Goal: Task Accomplishment & Management: Complete application form

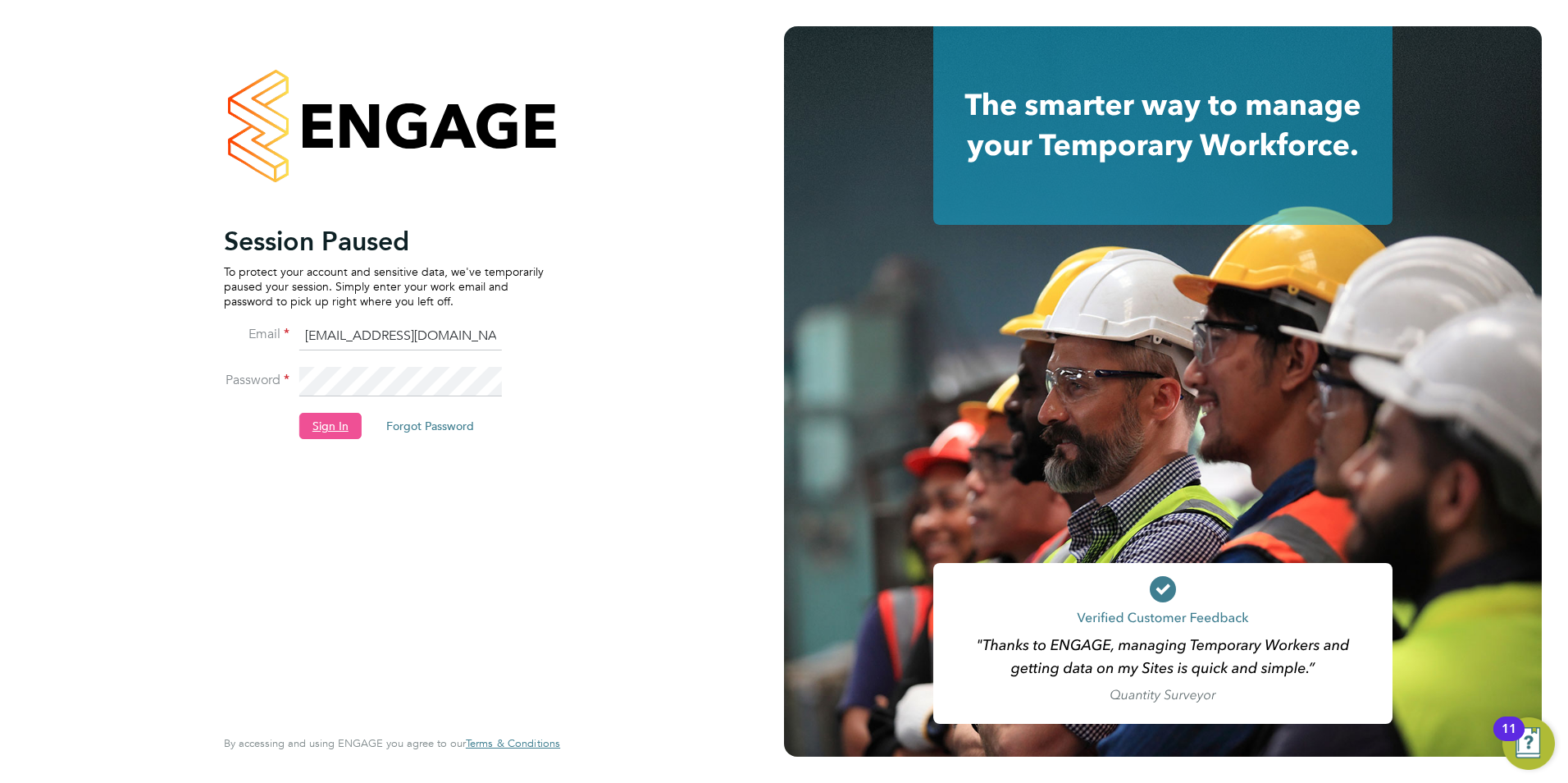
click at [334, 424] on button "Sign In" at bounding box center [330, 426] width 62 height 27
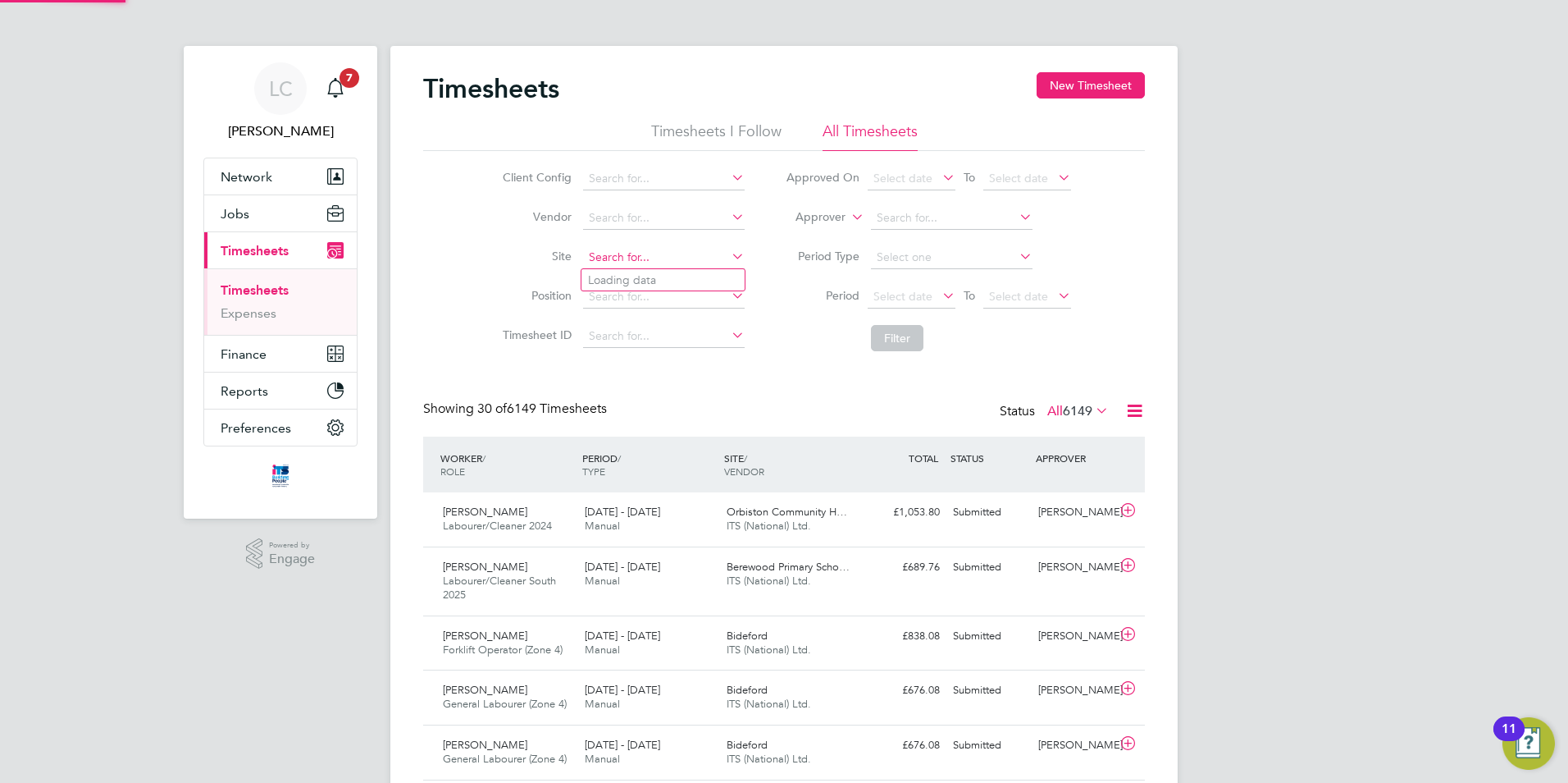
click at [609, 265] on input at bounding box center [663, 257] width 161 height 23
type input "[PERSON_NAME]"
click at [728, 256] on icon at bounding box center [728, 255] width 0 height 23
click at [706, 255] on input at bounding box center [663, 257] width 161 height 23
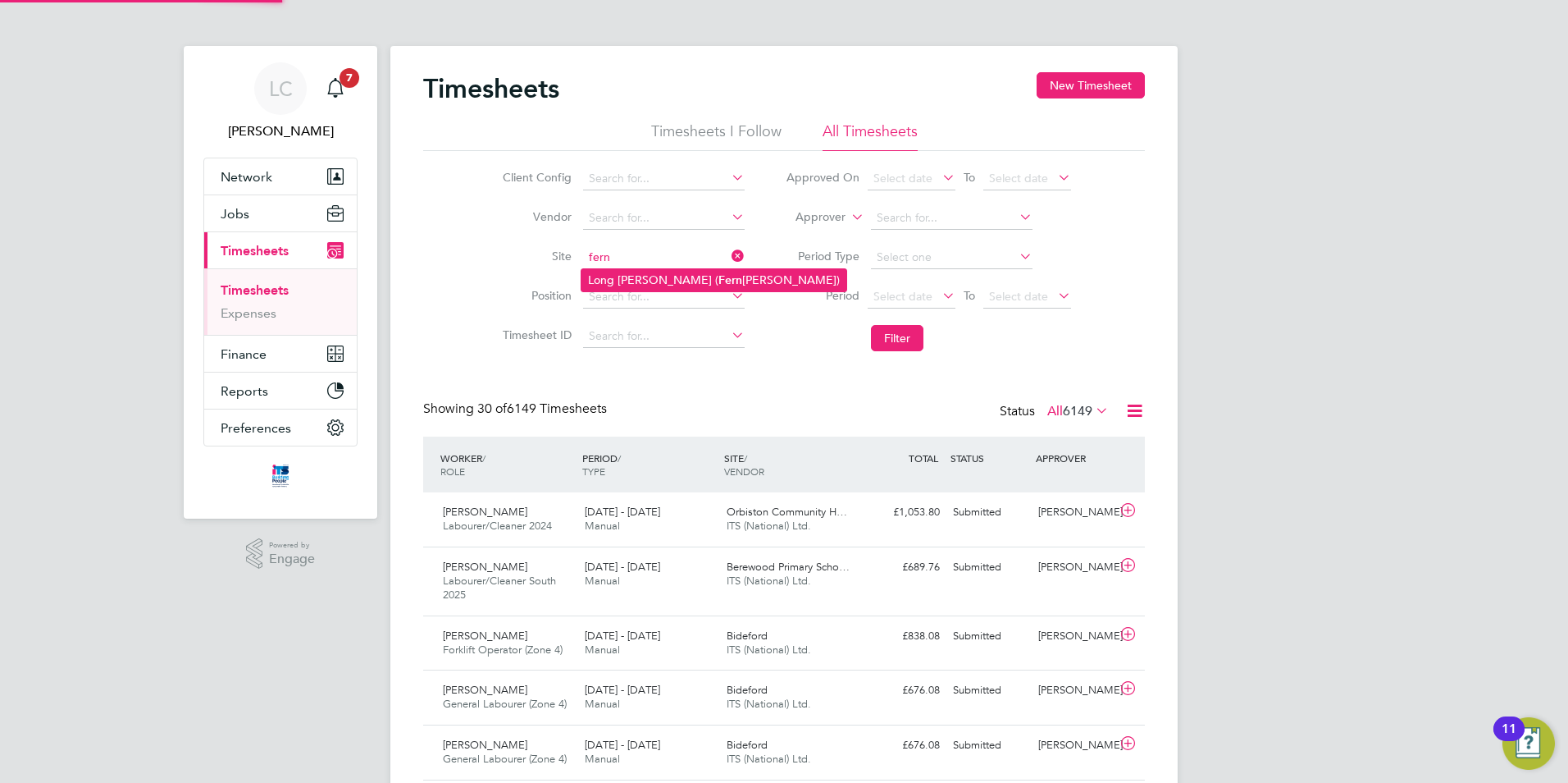
drag, startPoint x: 701, startPoint y: 272, endPoint x: 715, endPoint y: 274, distance: 14.1
click at [702, 272] on li "Long [PERSON_NAME] ( [PERSON_NAME][GEOGRAPHIC_DATA])" at bounding box center [714, 280] width 265 height 22
type input "Long [PERSON_NAME] ([GEOGRAPHIC_DATA])"
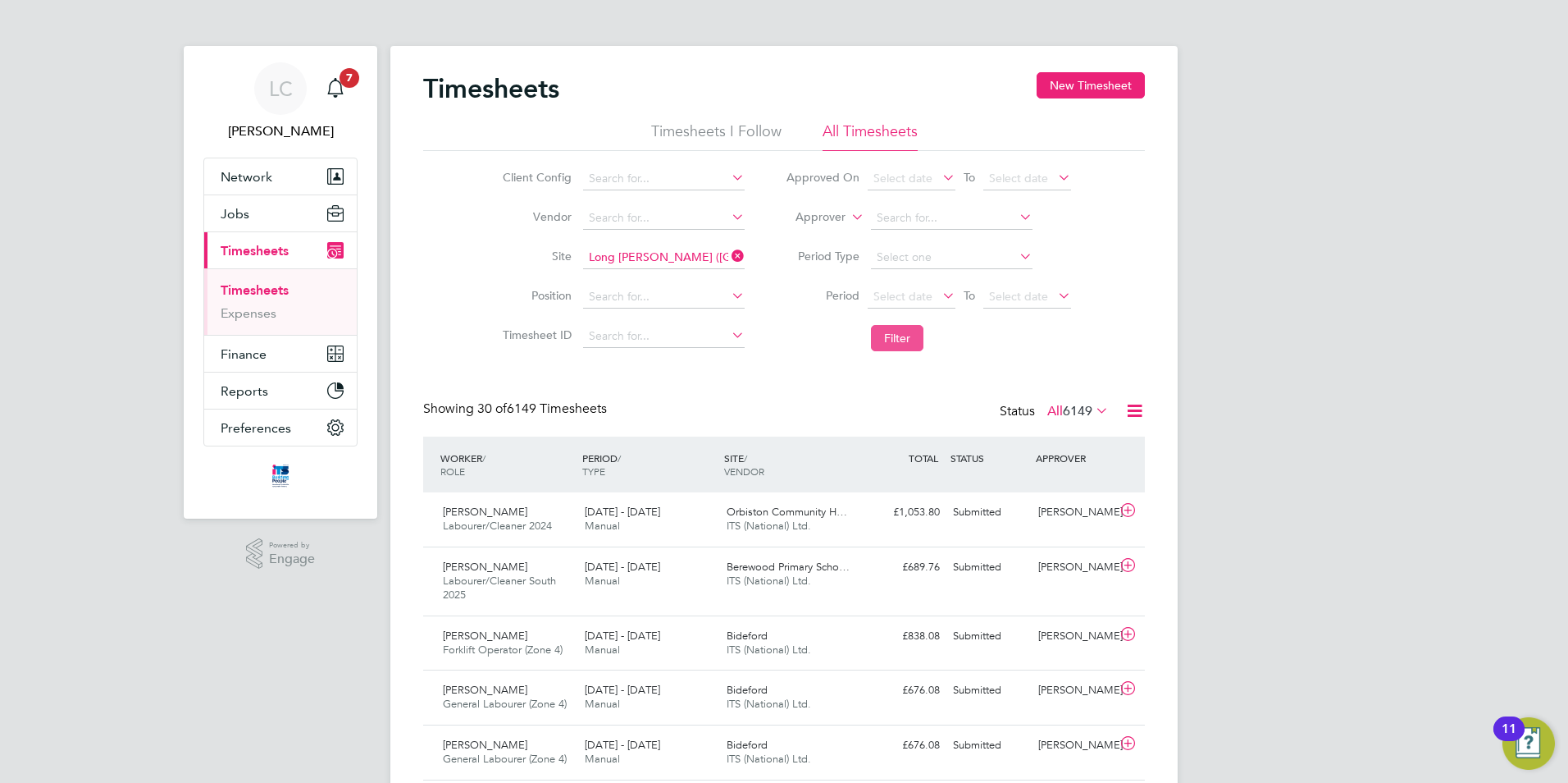
click at [906, 336] on button "Filter" at bounding box center [896, 338] width 52 height 27
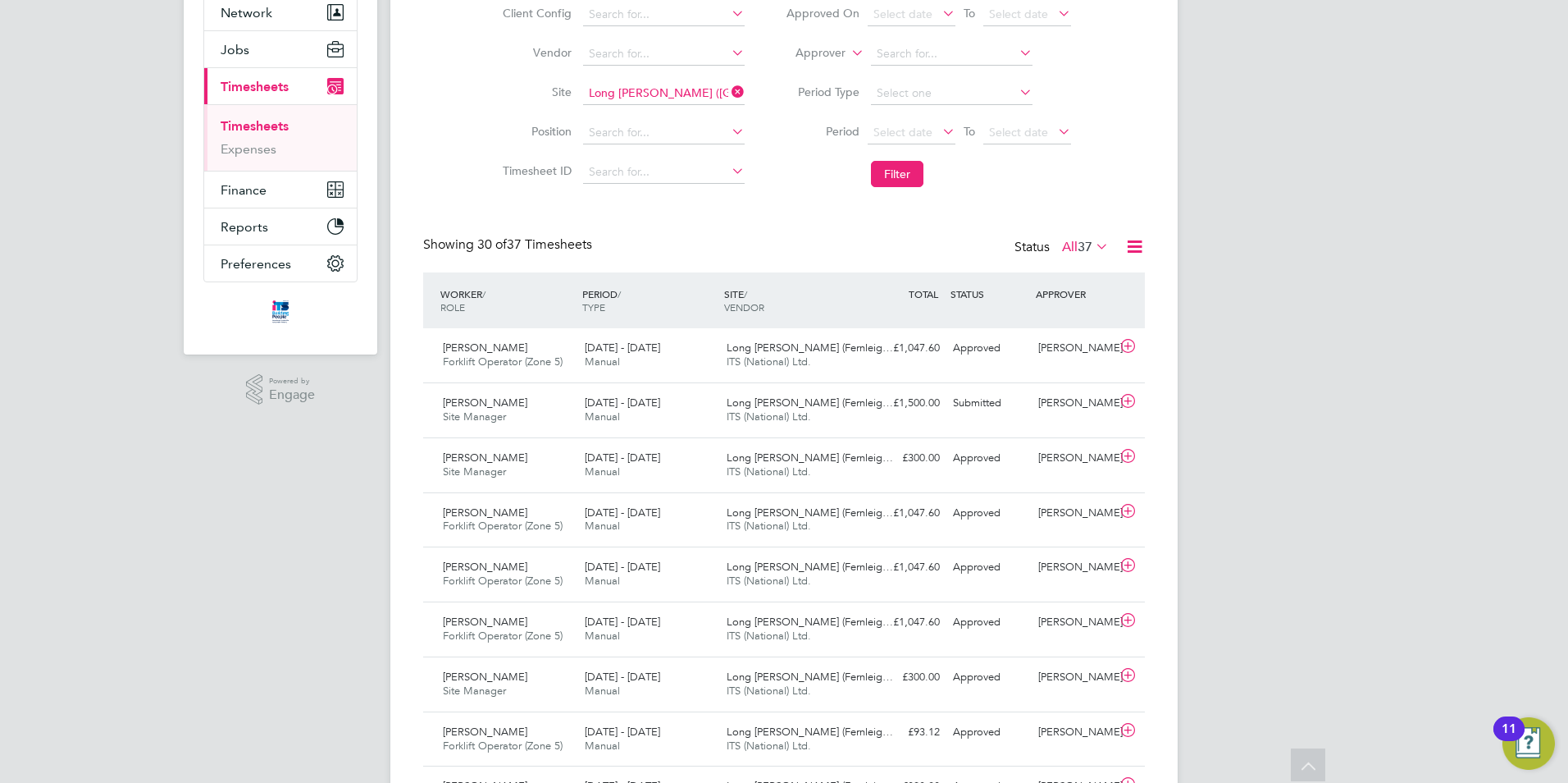
click at [728, 90] on icon at bounding box center [728, 91] width 0 height 23
click at [687, 98] on input at bounding box center [663, 93] width 161 height 23
click at [684, 105] on li "Ledbu ry" at bounding box center [663, 116] width 163 height 22
type input "Ledbury"
click at [891, 179] on button "Filter" at bounding box center [896, 173] width 52 height 27
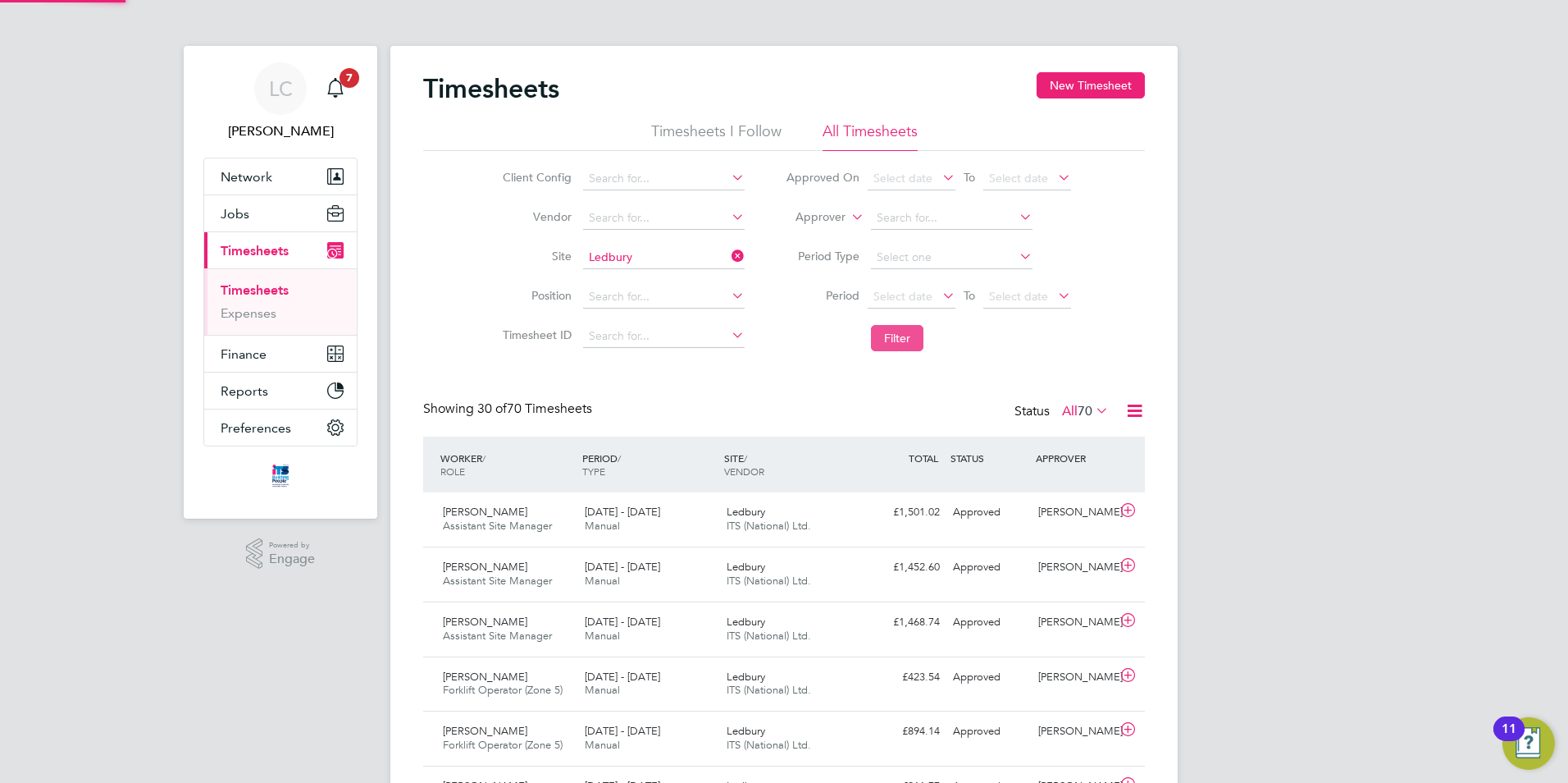
scroll to position [8, 8]
click at [1053, 82] on button "New Timesheet" at bounding box center [1090, 85] width 108 height 27
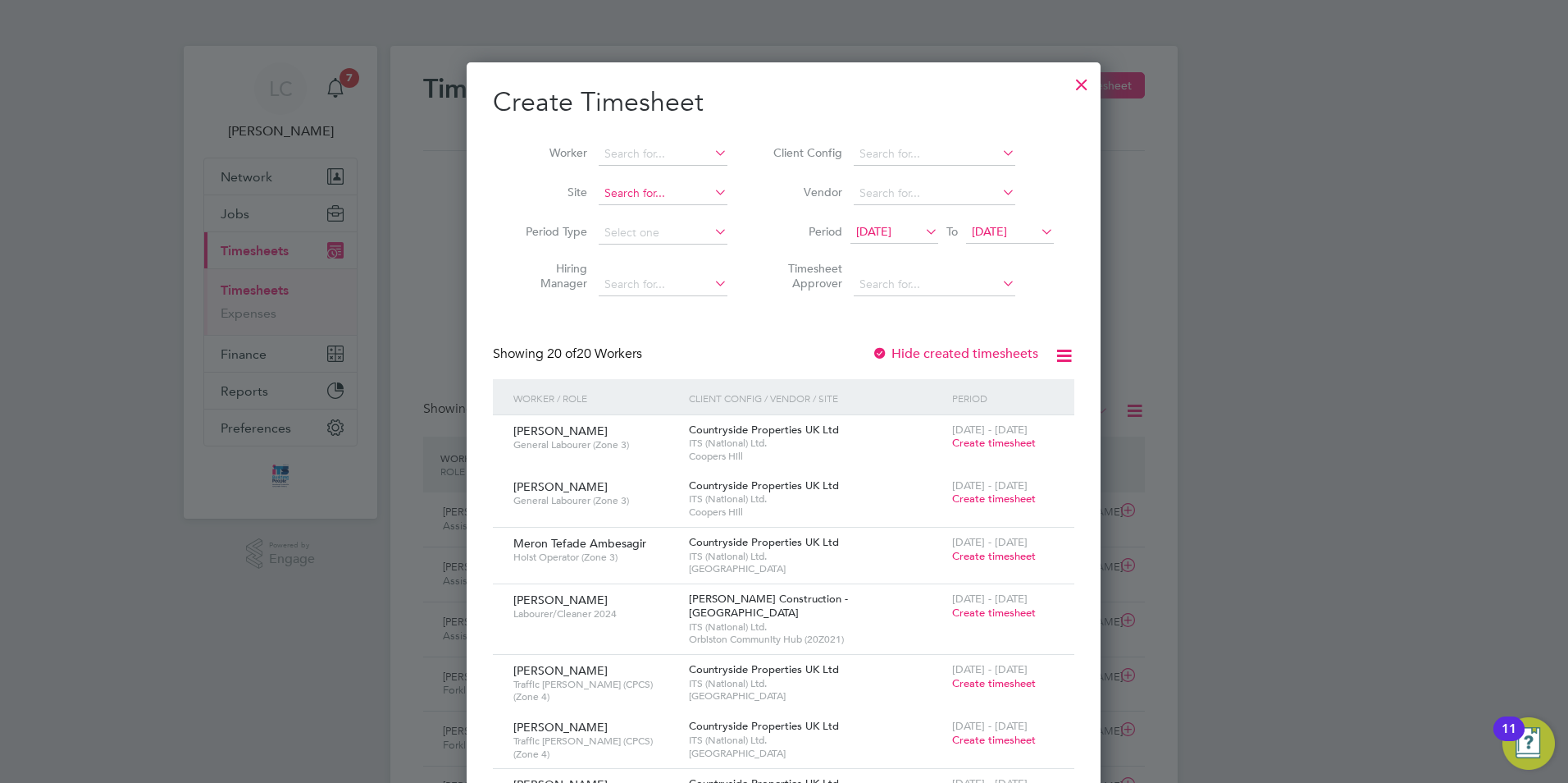
click at [662, 187] on input at bounding box center [663, 193] width 129 height 23
click at [656, 207] on li "Ledb ury" at bounding box center [663, 215] width 131 height 22
type input "Ledbury"
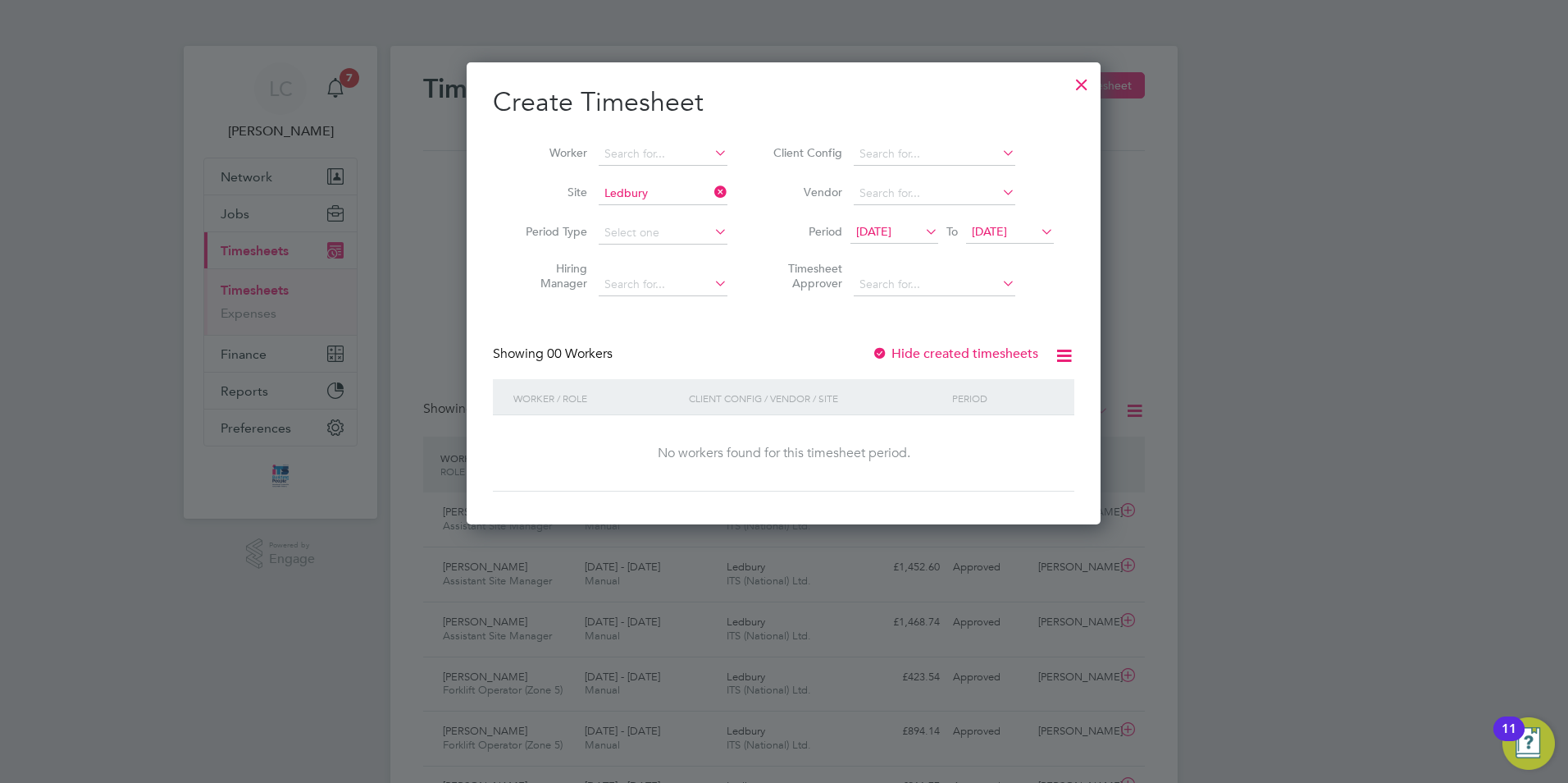
click at [922, 233] on icon at bounding box center [922, 231] width 0 height 23
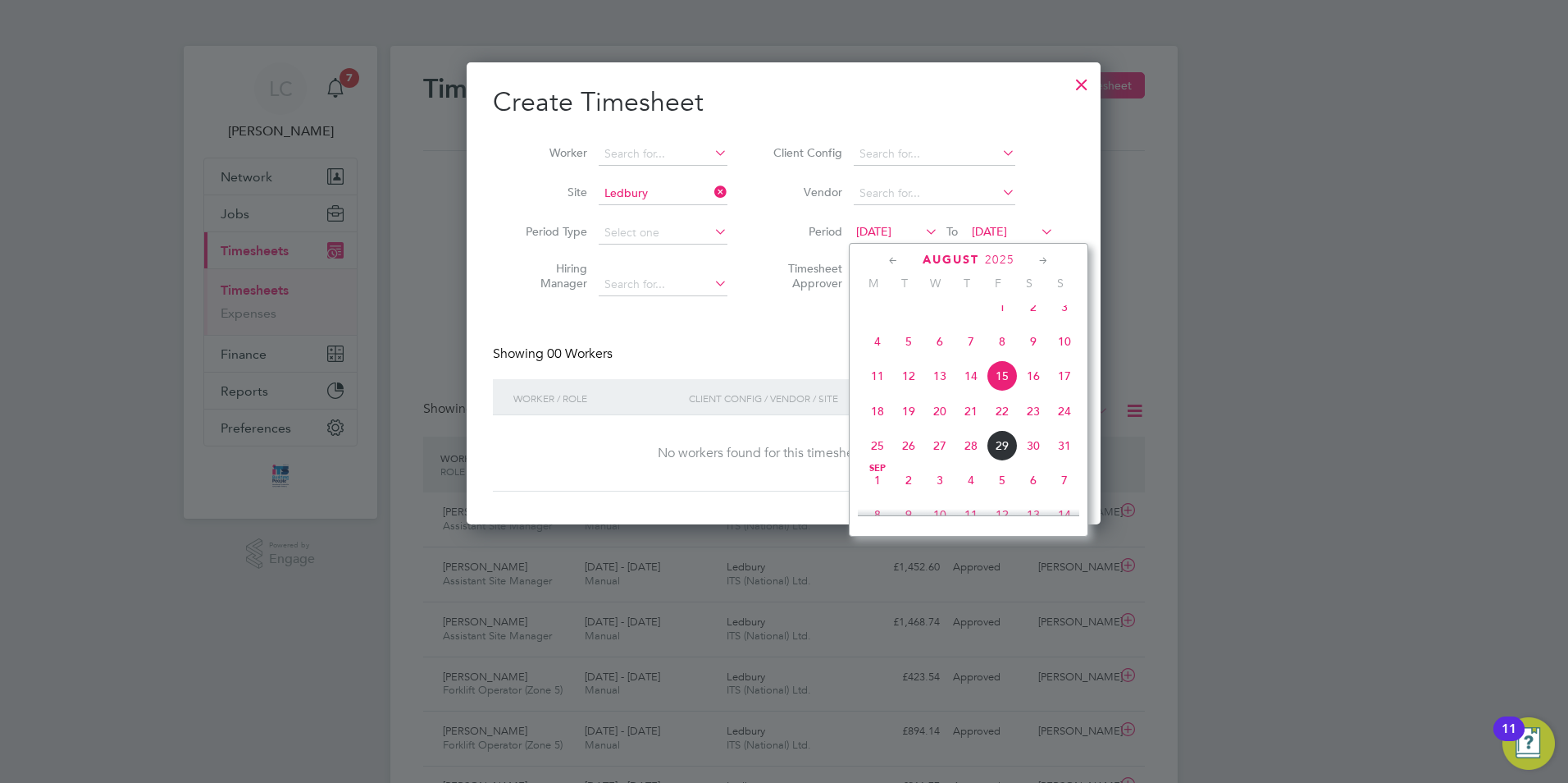
click at [876, 453] on span "25" at bounding box center [877, 445] width 32 height 32
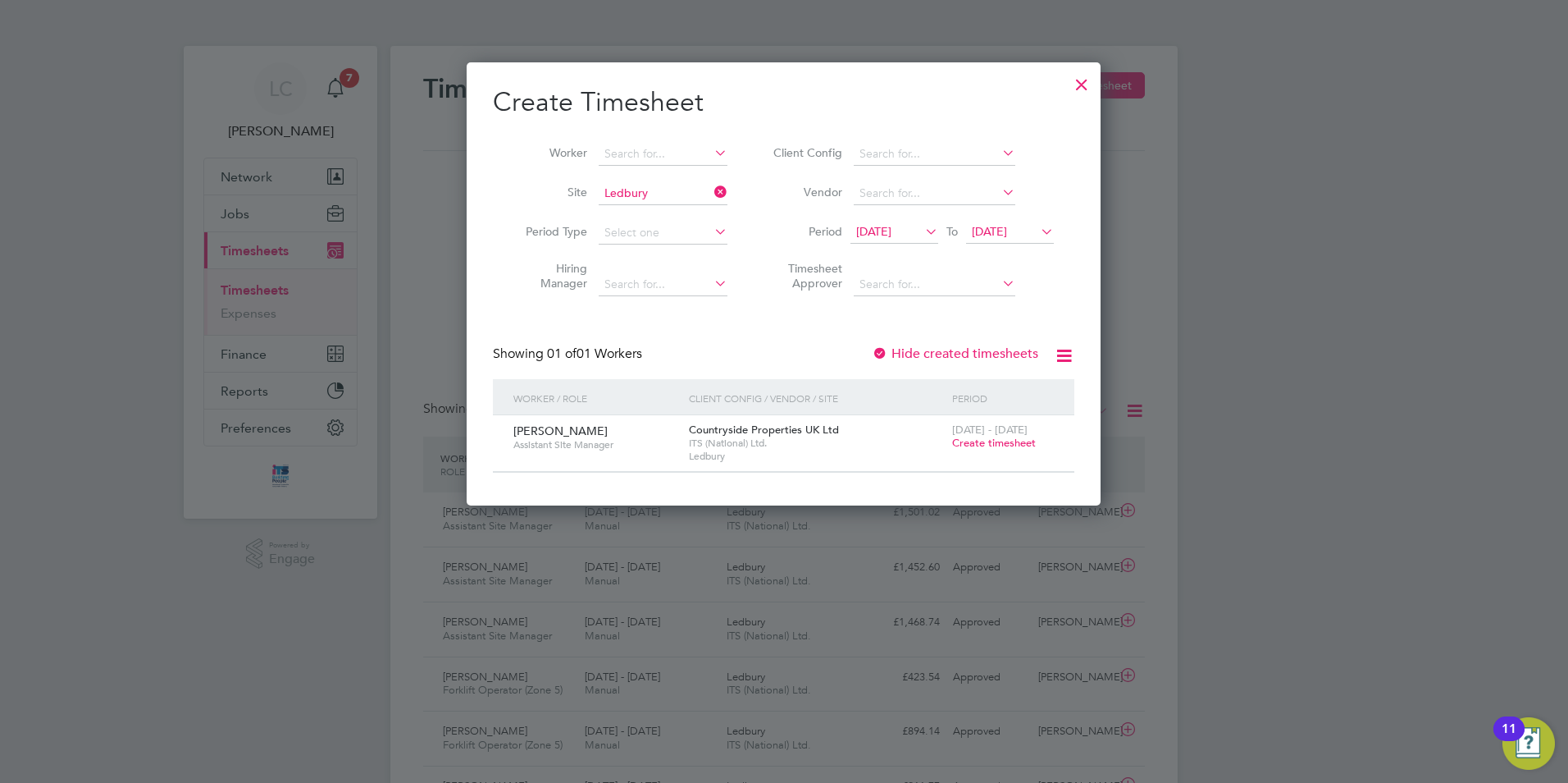
click at [967, 441] on span "Create timesheet" at bounding box center [993, 442] width 84 height 14
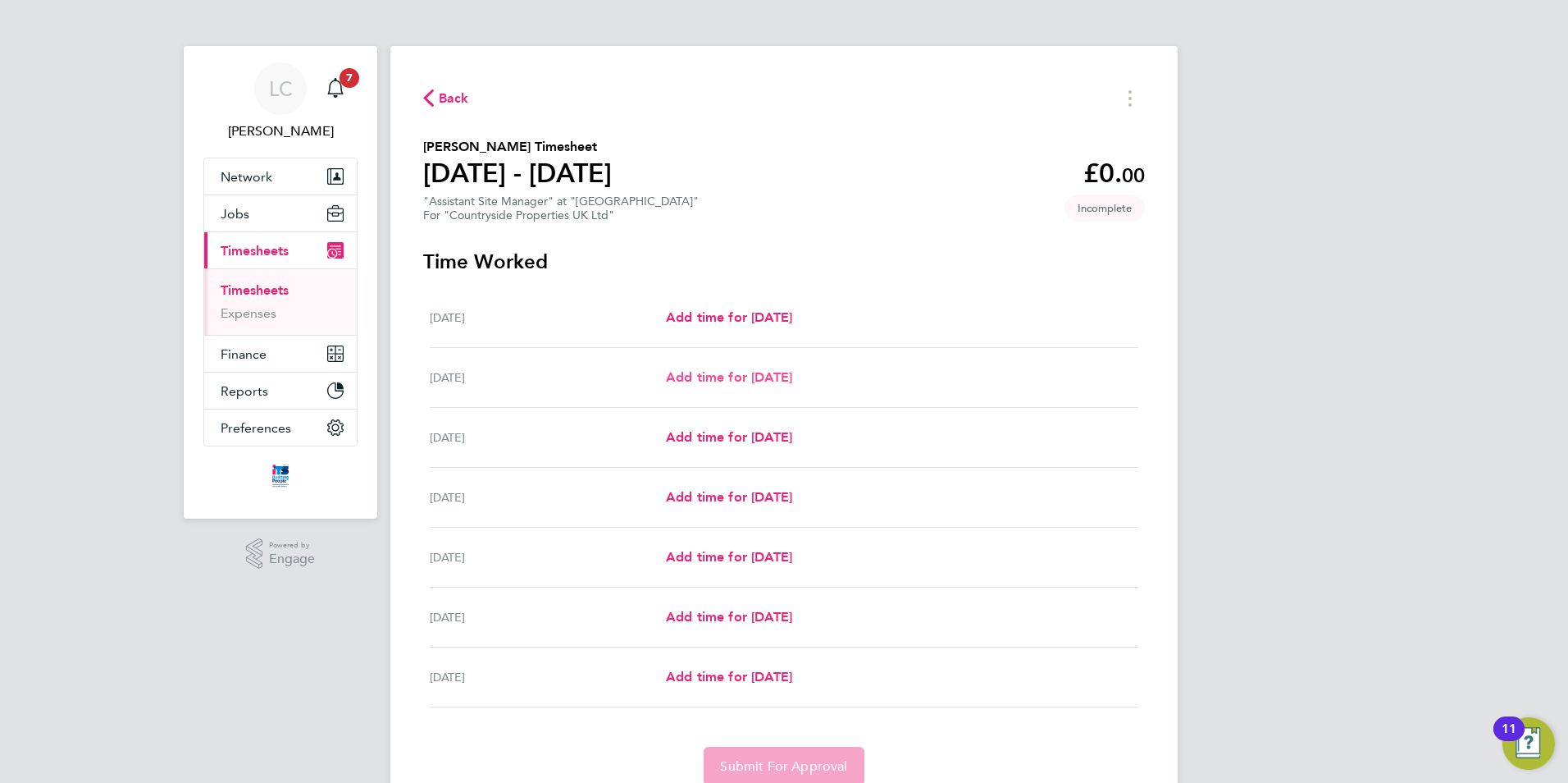
click at [751, 380] on span "Add time for [DATE]" at bounding box center [729, 377] width 127 height 16
select select "30"
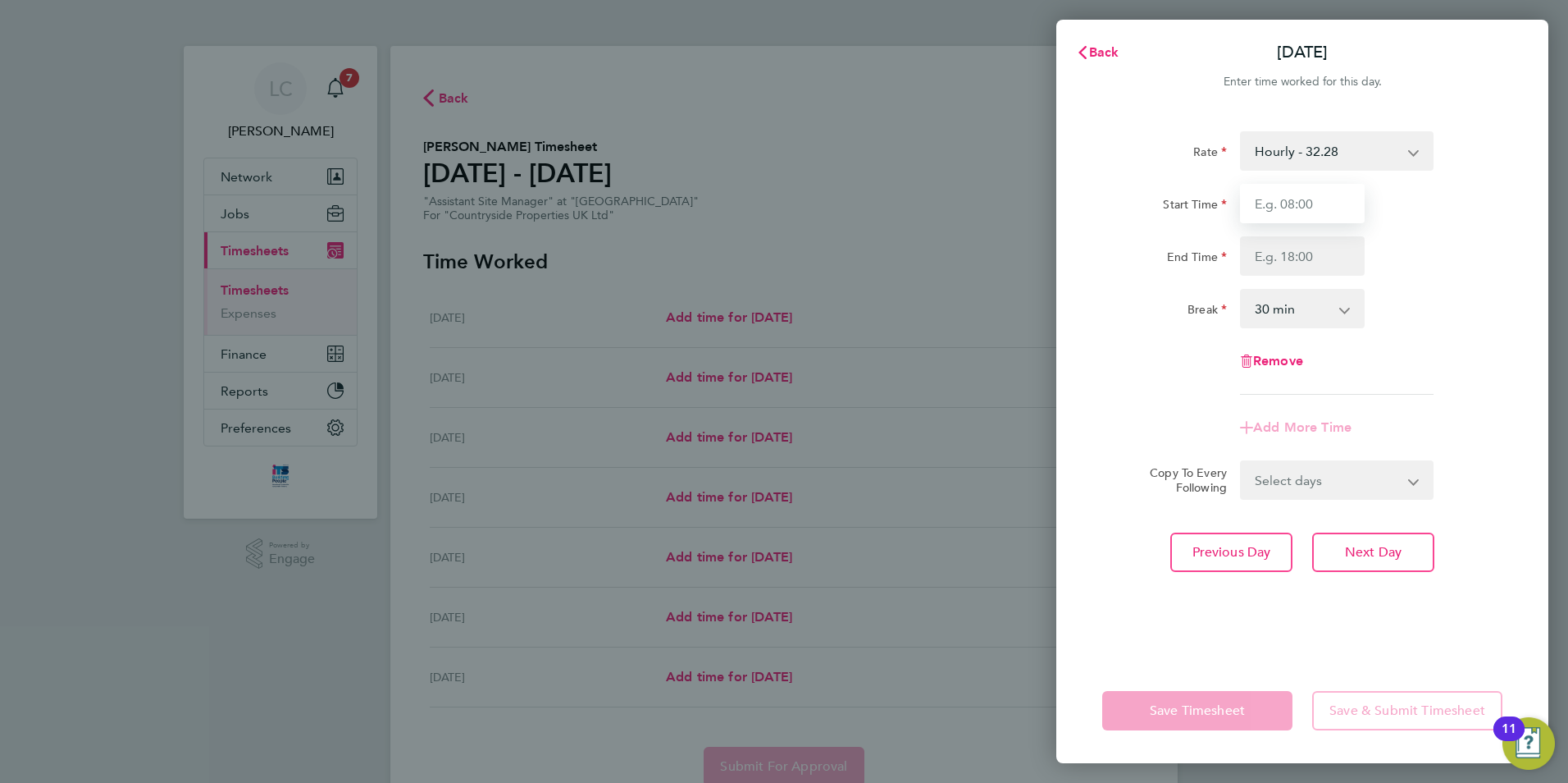
click at [1333, 195] on input "Start Time" at bounding box center [1302, 204] width 125 height 40
type input "07:00"
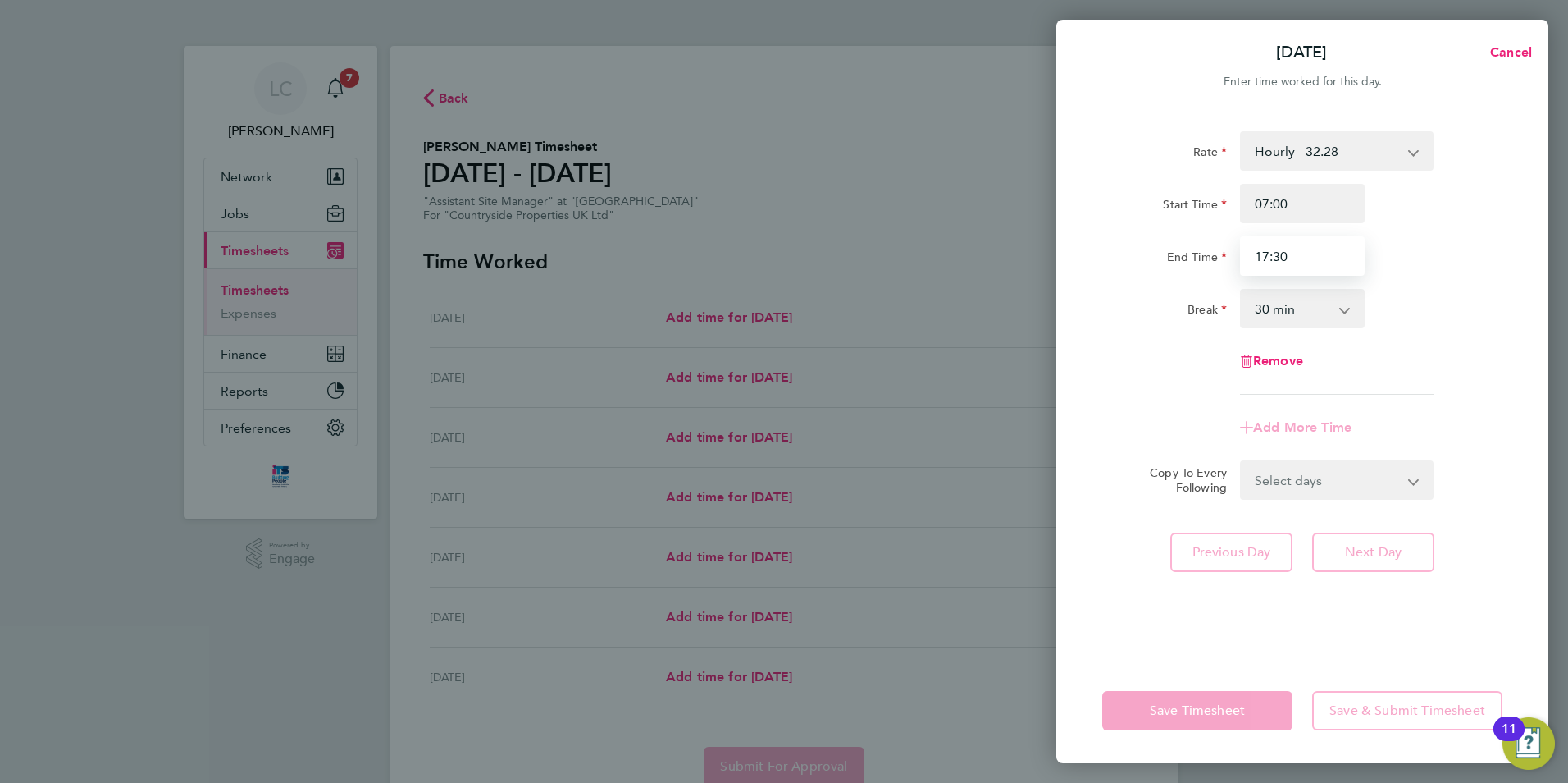
type input "17:30"
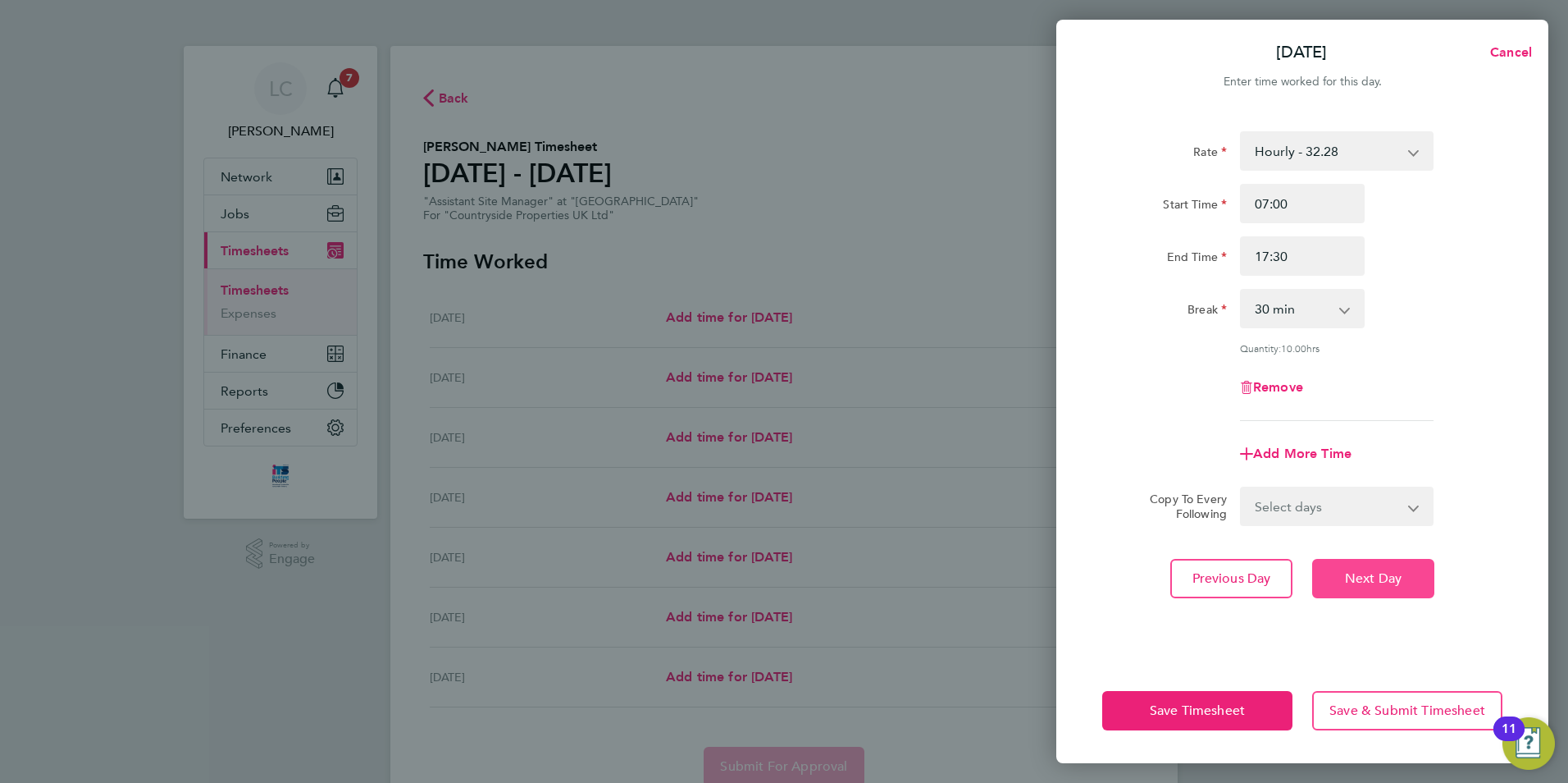
click at [1375, 573] on span "Next Day" at bounding box center [1373, 578] width 56 height 17
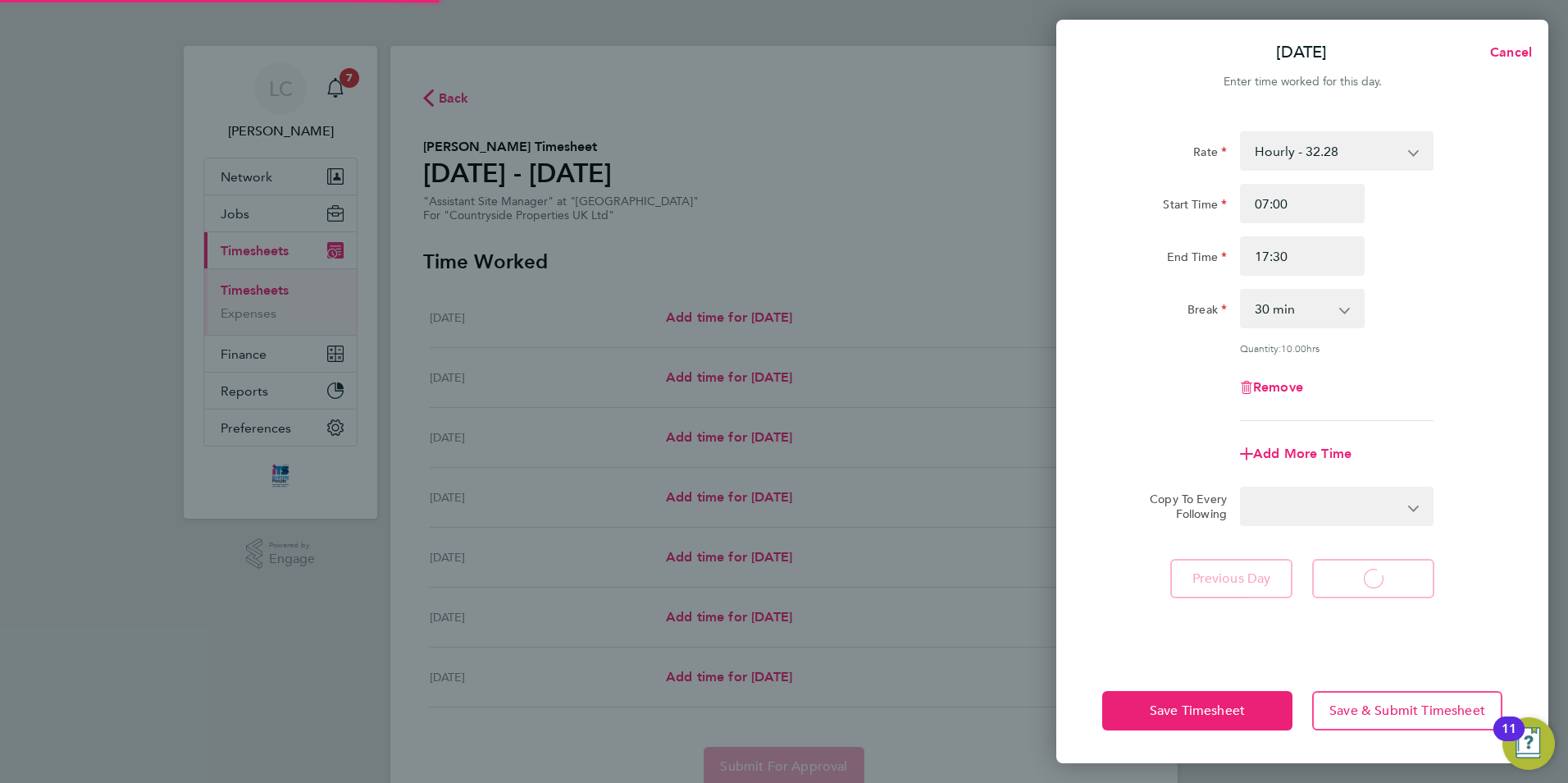
select select "30"
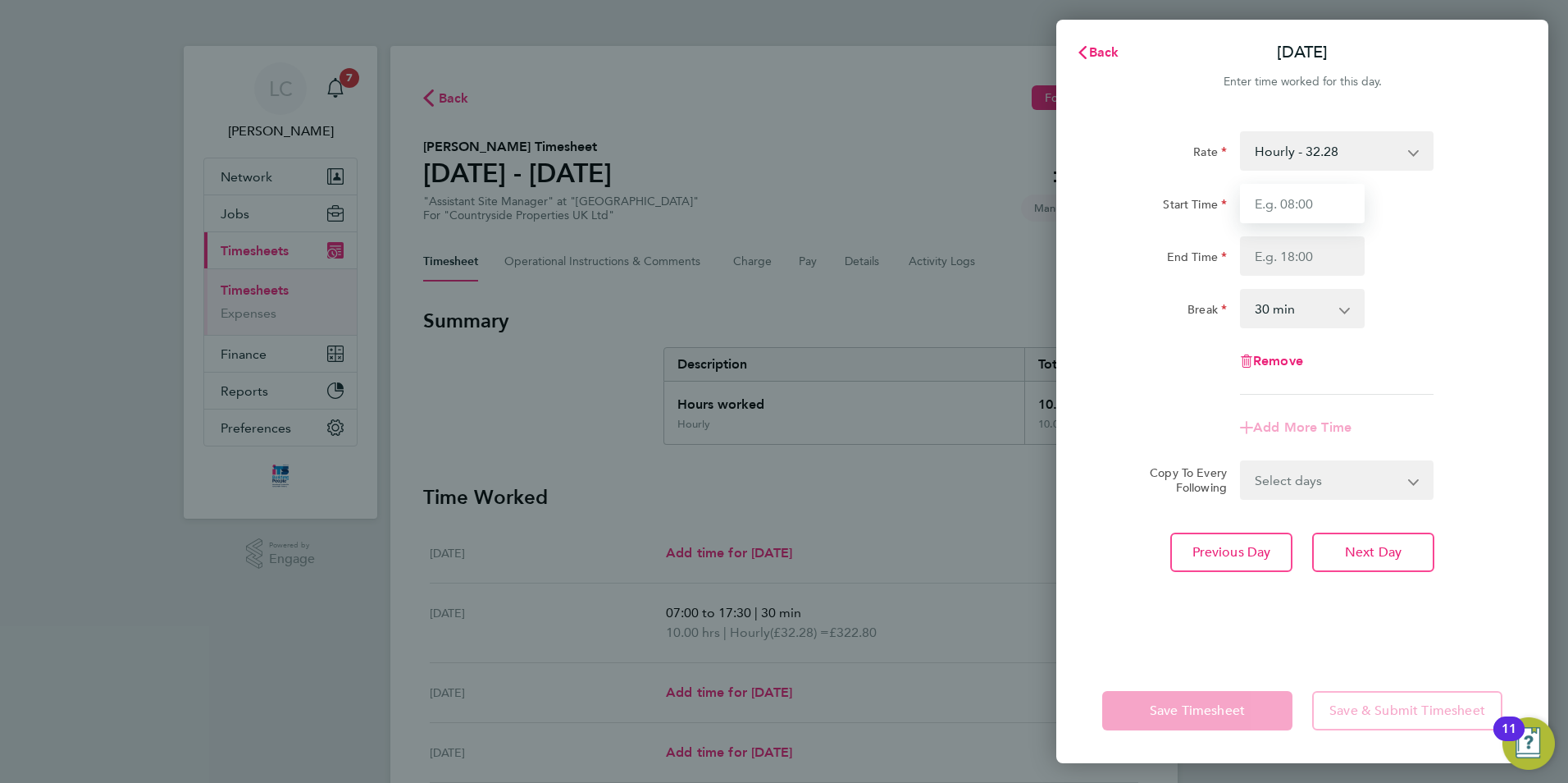
click at [1279, 209] on input "Start Time" at bounding box center [1302, 204] width 125 height 40
click at [1239, 538] on button "Previous Day" at bounding box center [1232, 552] width 123 height 40
select select "30"
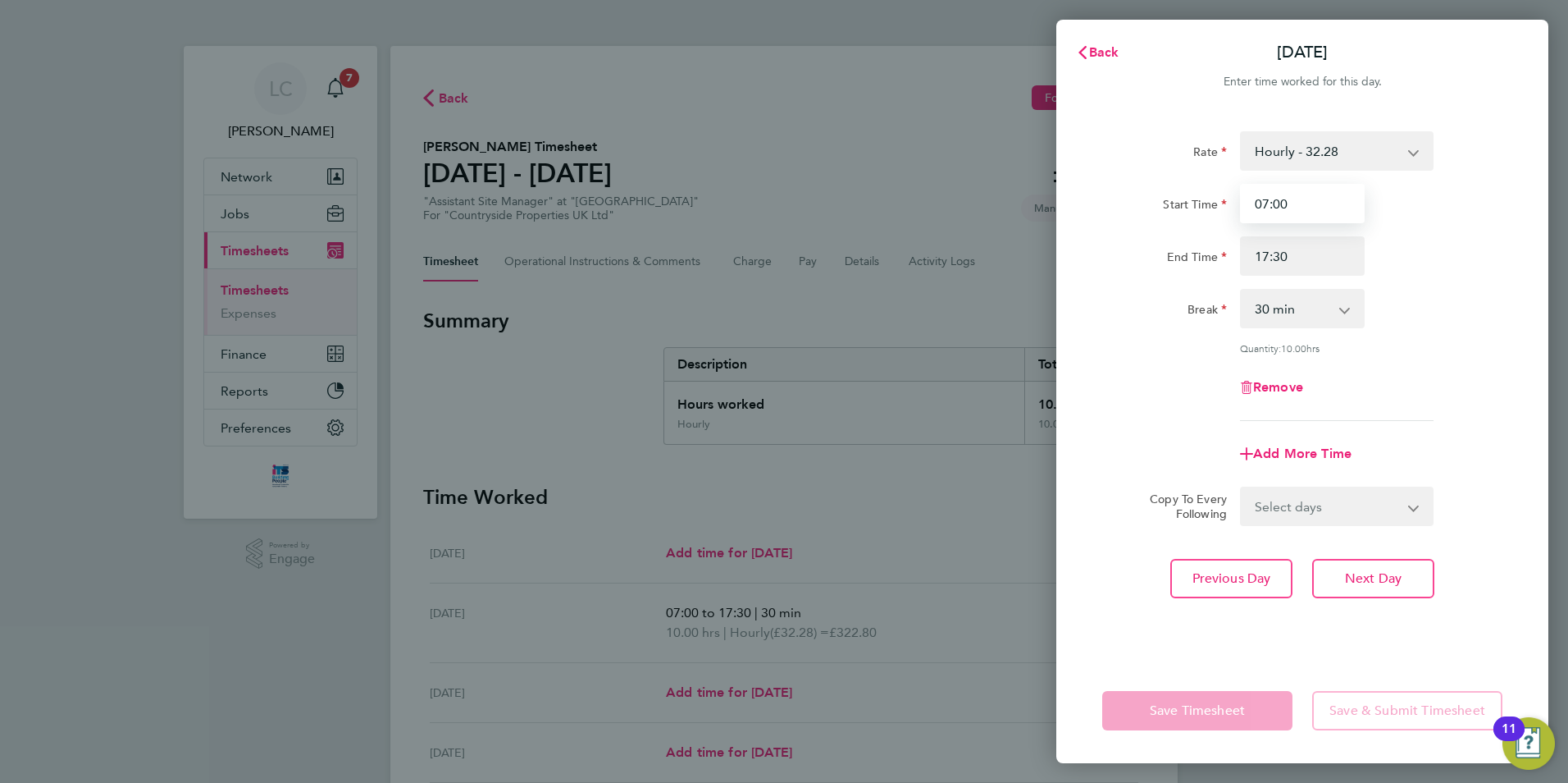
click at [1282, 205] on input "07:00" at bounding box center [1302, 204] width 125 height 40
type input "07:30"
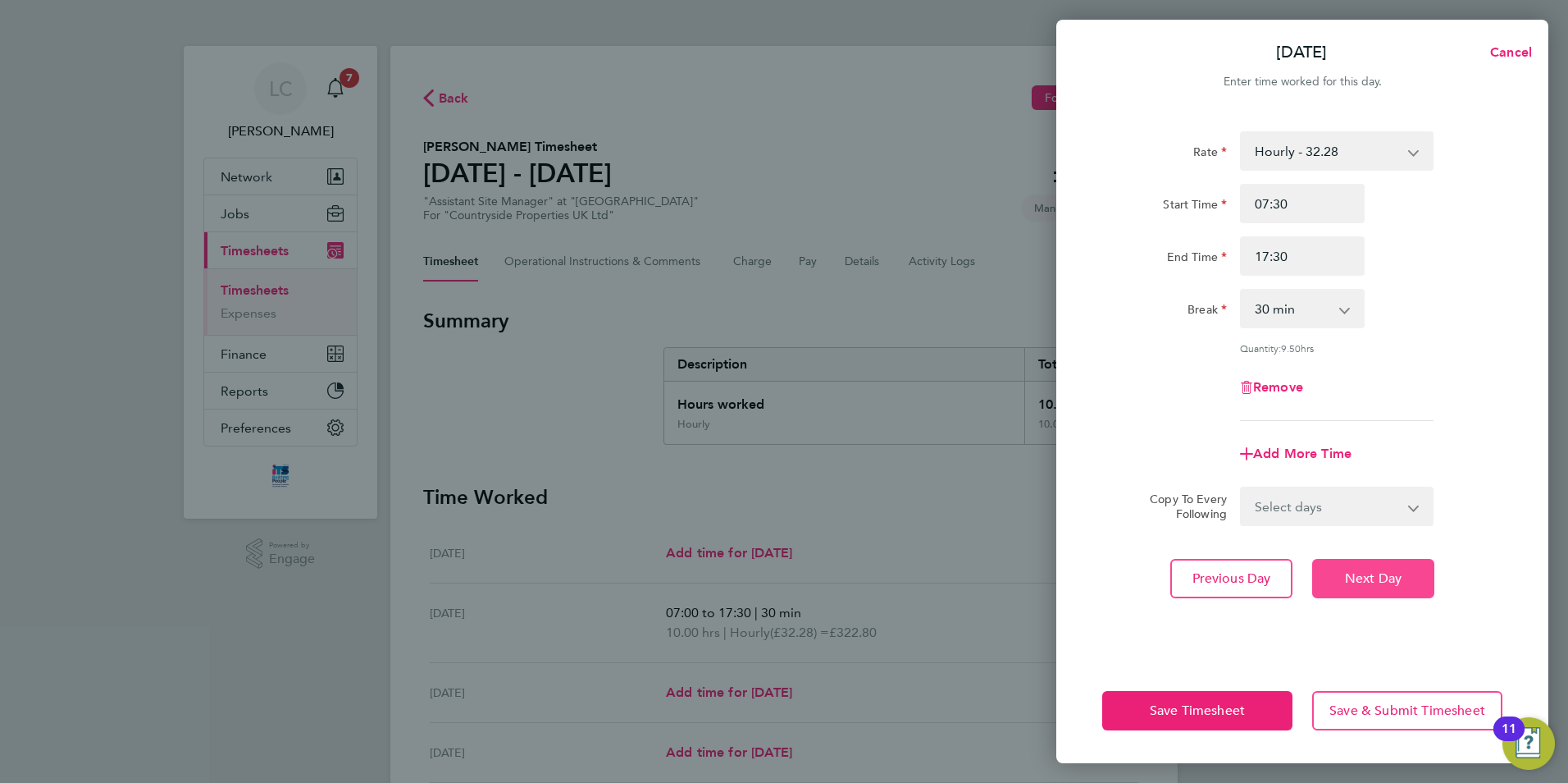
click at [1345, 563] on button "Next Day" at bounding box center [1373, 579] width 123 height 40
select select "30"
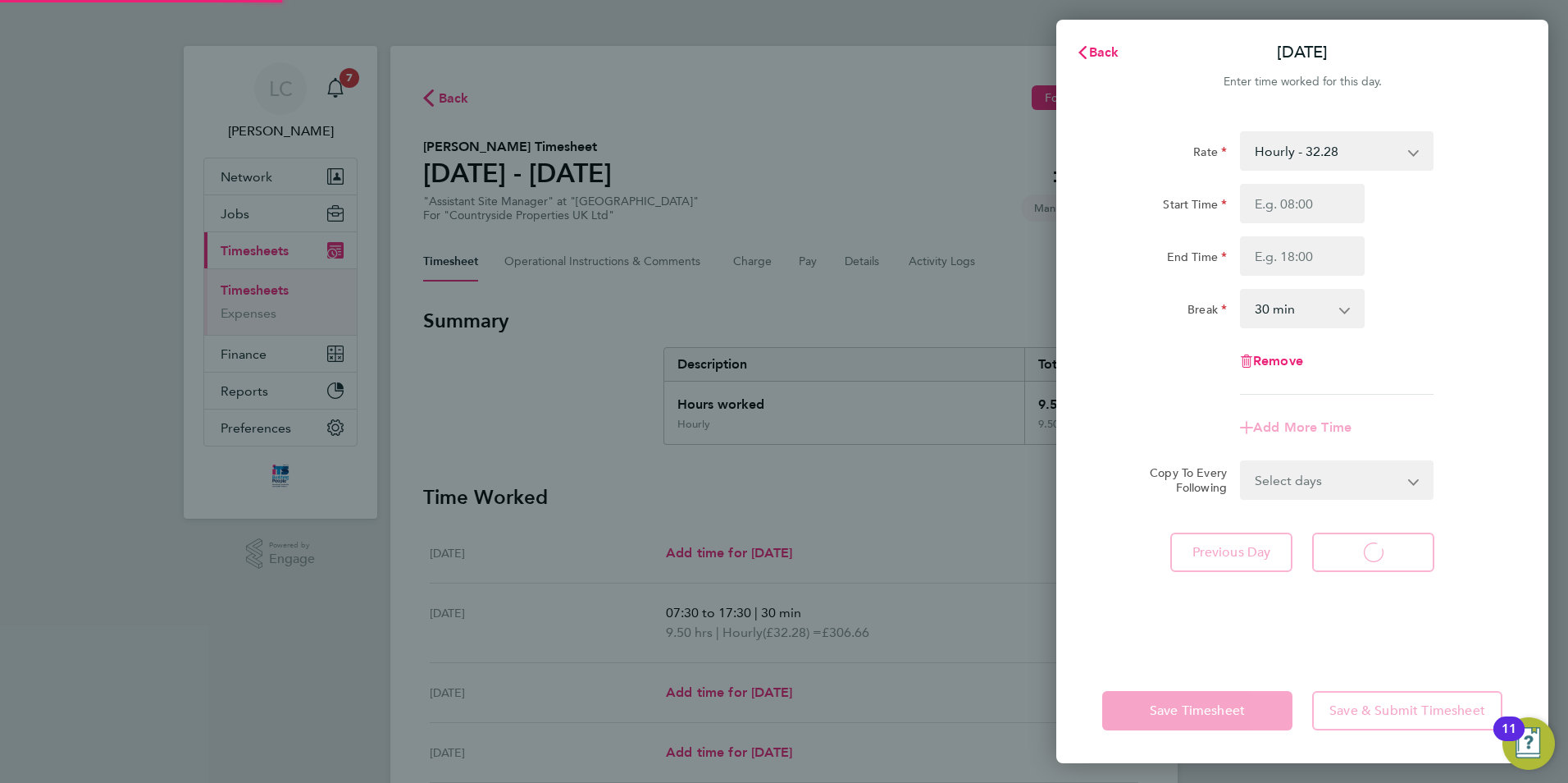
select select "30"
click at [1309, 202] on input "Start Time" at bounding box center [1302, 204] width 125 height 40
type input "07:30"
type input "17:00"
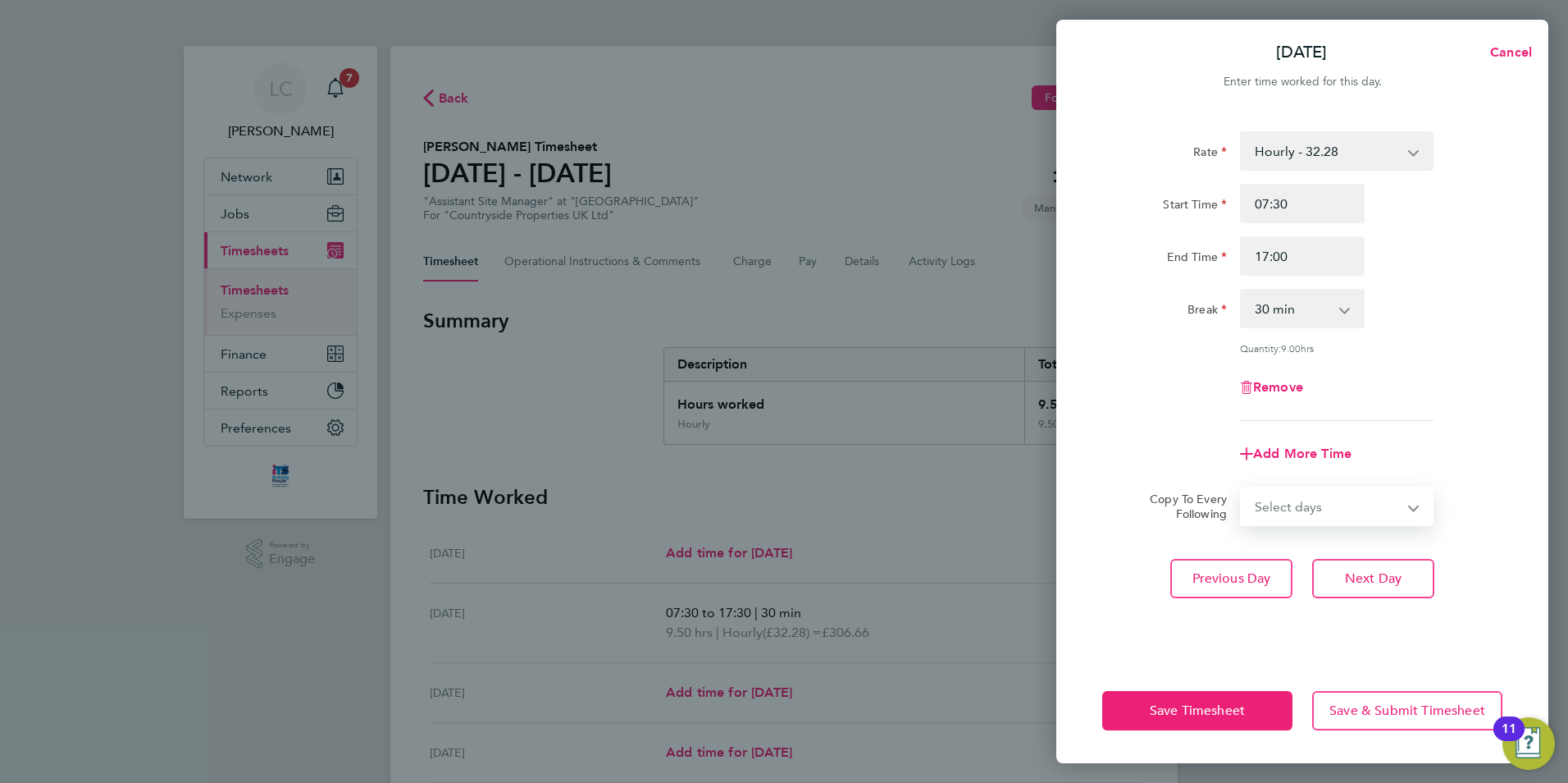
click at [1284, 500] on select "Select days Day Weekday (Mon-Fri) Weekend (Sat-Sun) [DATE] [DATE] [DATE] [DATE]" at bounding box center [1328, 506] width 172 height 36
select select "THU"
click at [1242, 488] on select "Select days Day Weekday (Mon-Fri) Weekend (Sat-Sun) [DATE] [DATE] [DATE] [DATE]" at bounding box center [1328, 506] width 172 height 36
select select "[DATE]"
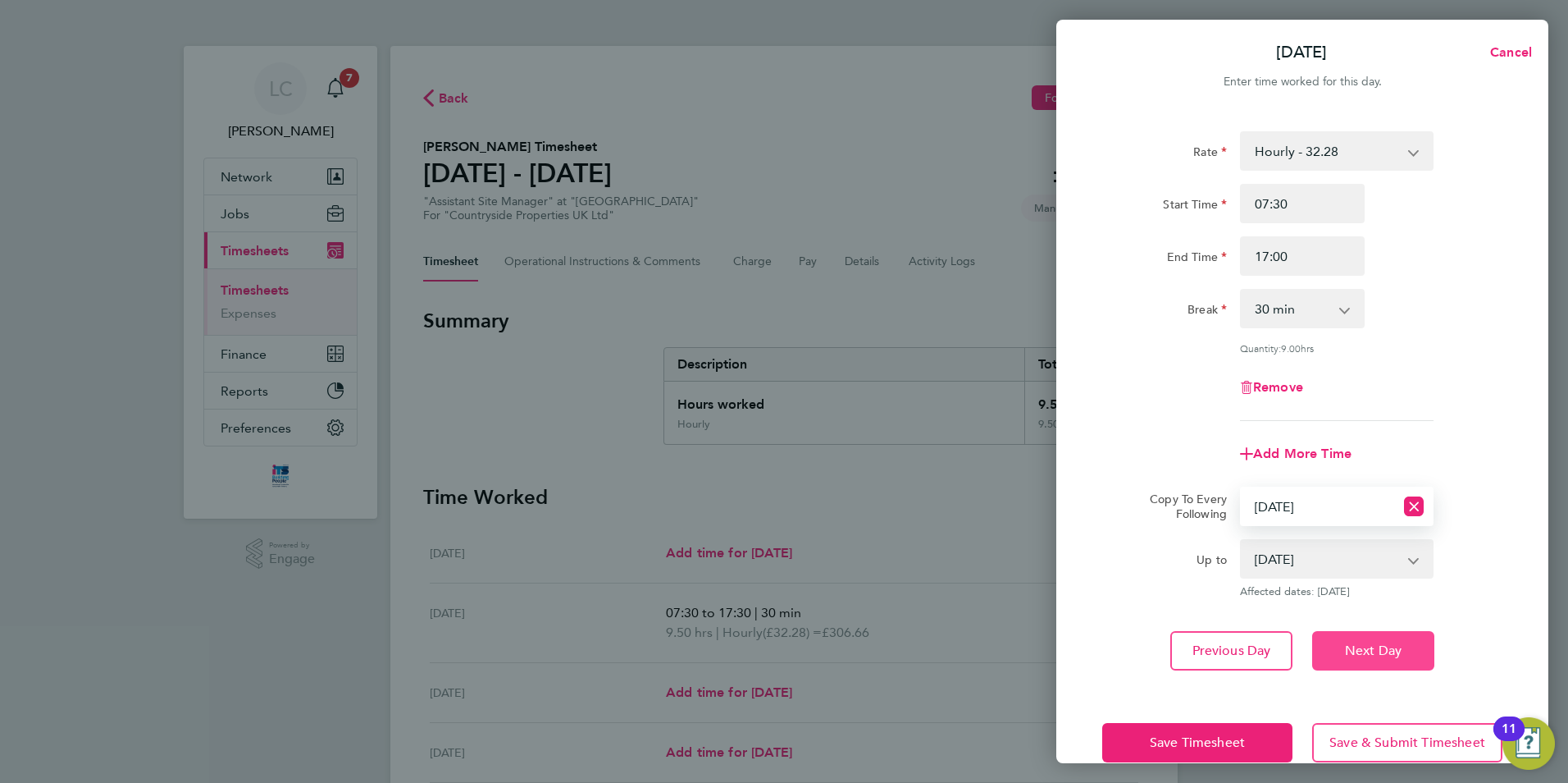
click at [1357, 642] on span "Next Day" at bounding box center [1373, 650] width 56 height 17
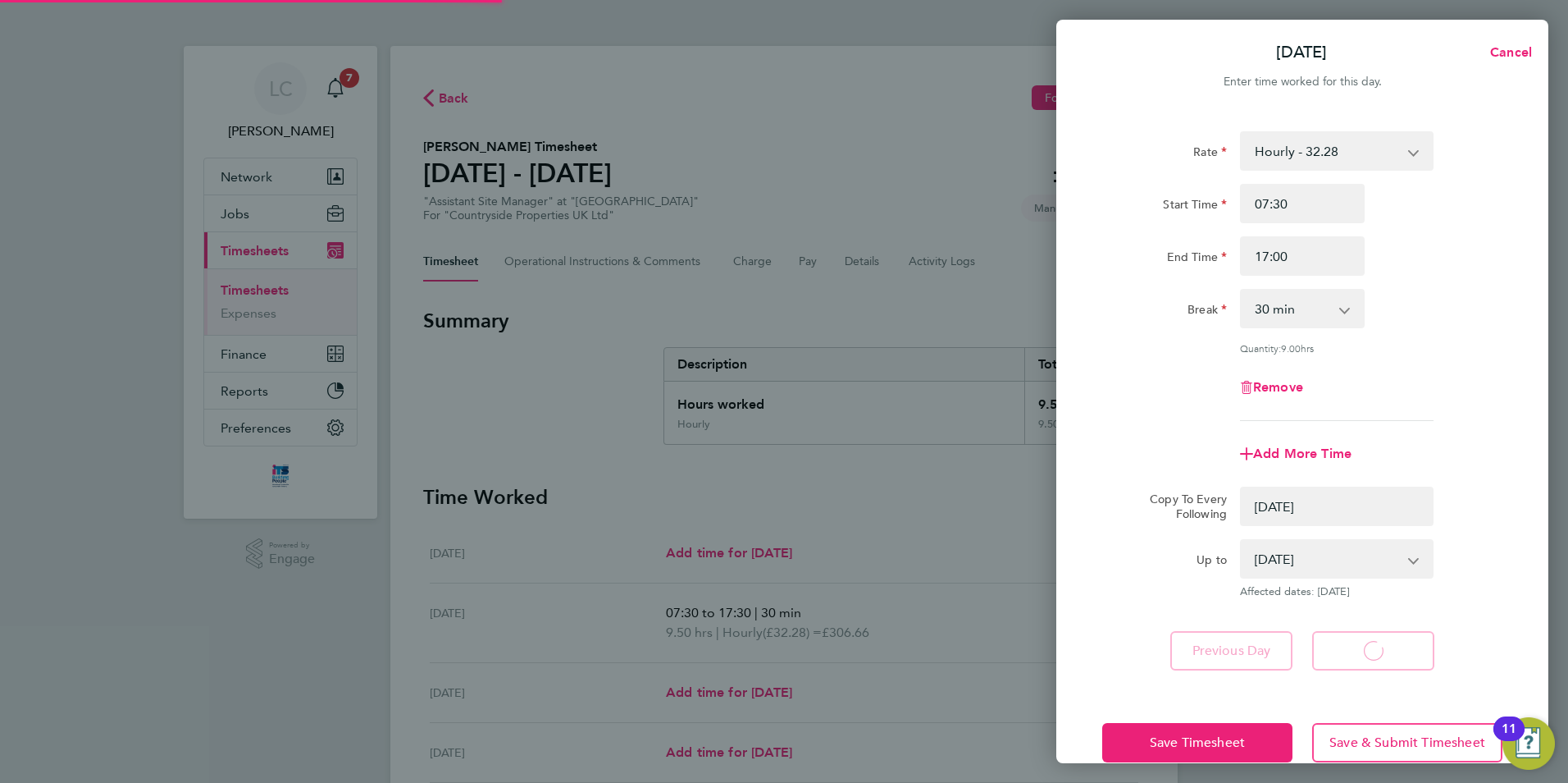
select select "0: null"
select select "30"
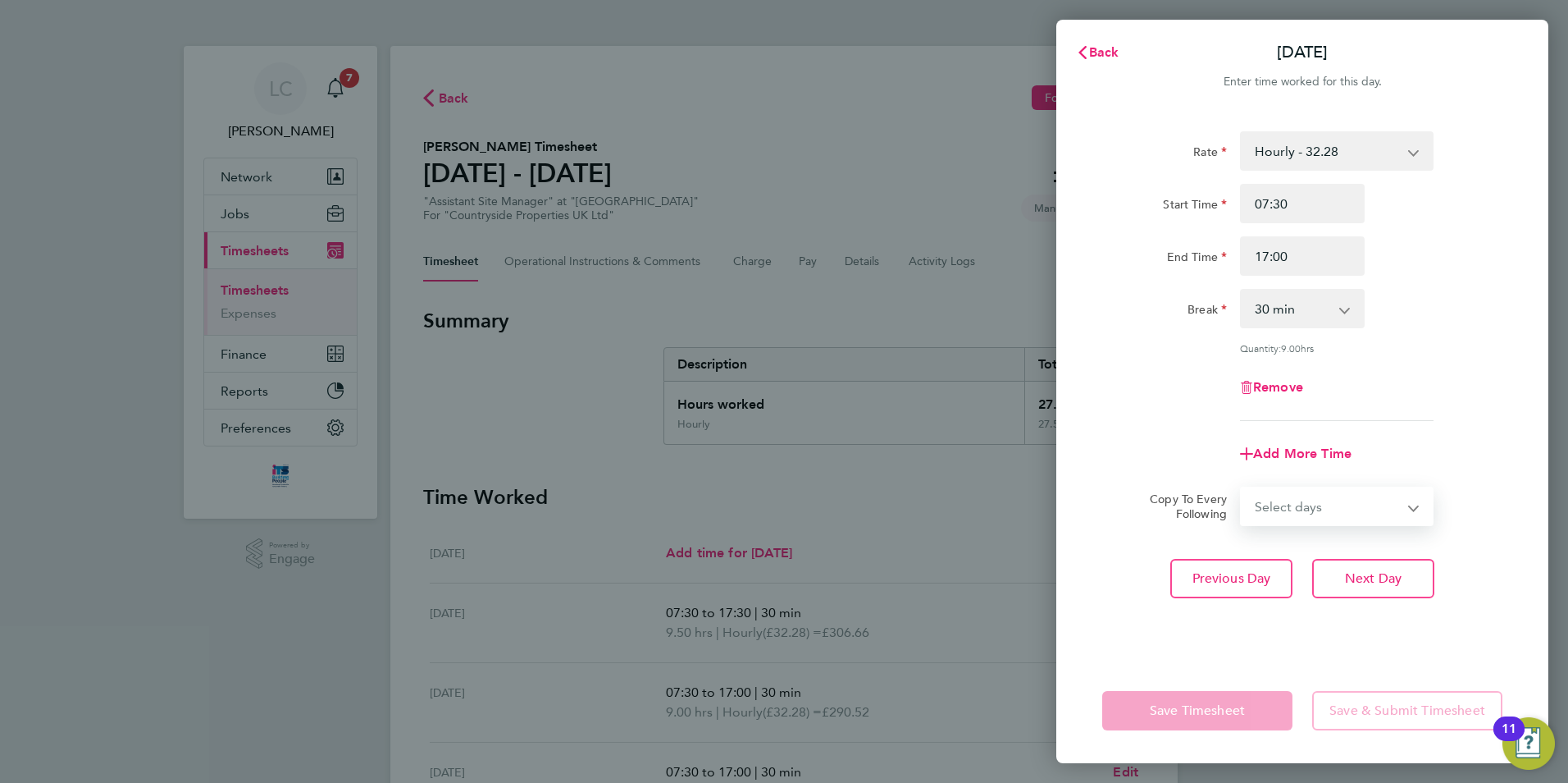
click at [1344, 517] on select "Select days Day Weekend (Sat-Sun) [DATE] [DATE] [DATE]" at bounding box center [1328, 506] width 172 height 36
select select "FRI"
click at [1242, 488] on select "Select days Day Weekend (Sat-Sun) [DATE] [DATE] [DATE]" at bounding box center [1328, 506] width 172 height 36
select select "[DATE]"
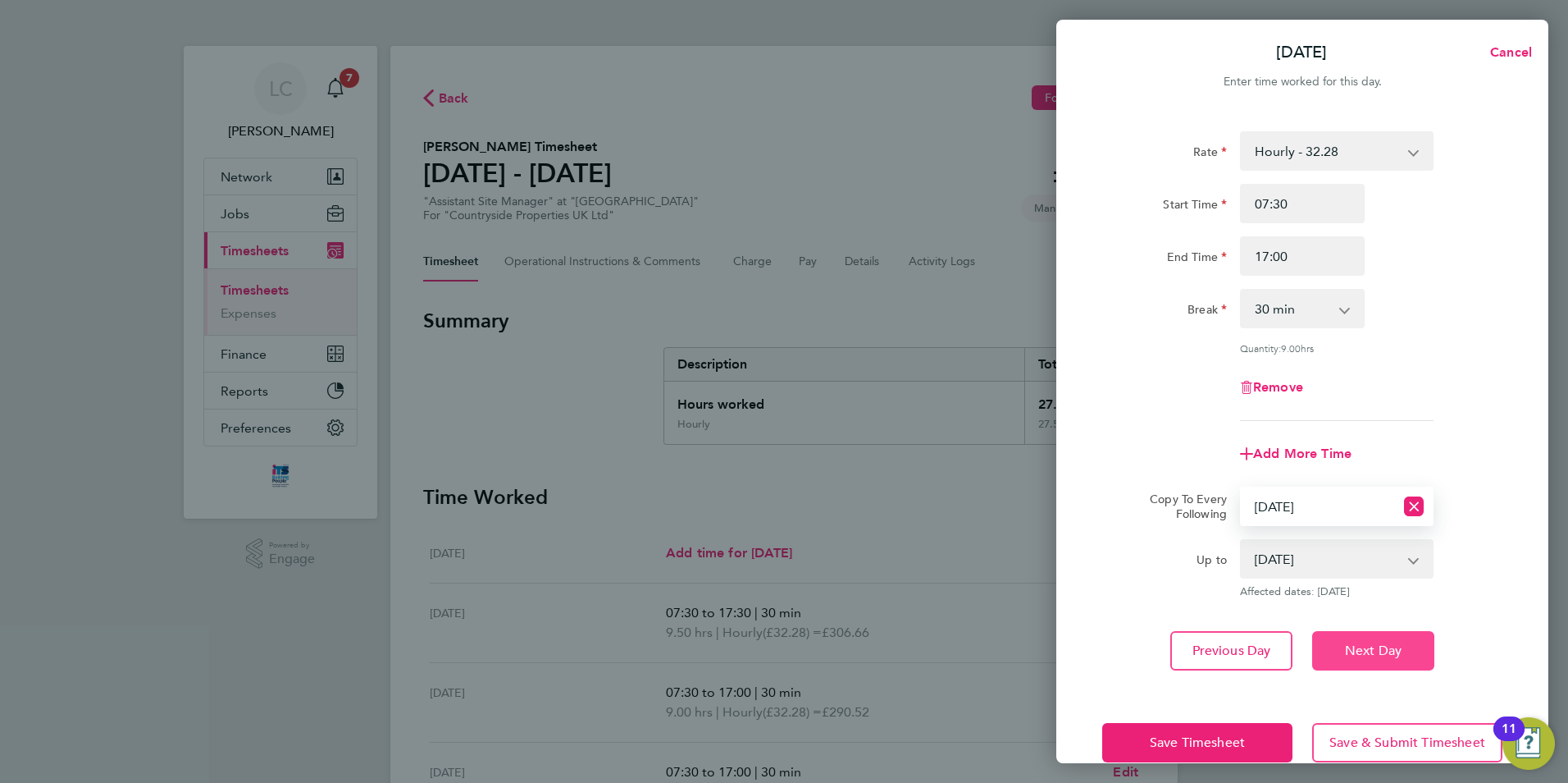
click at [1366, 643] on span "Next Day" at bounding box center [1373, 650] width 56 height 17
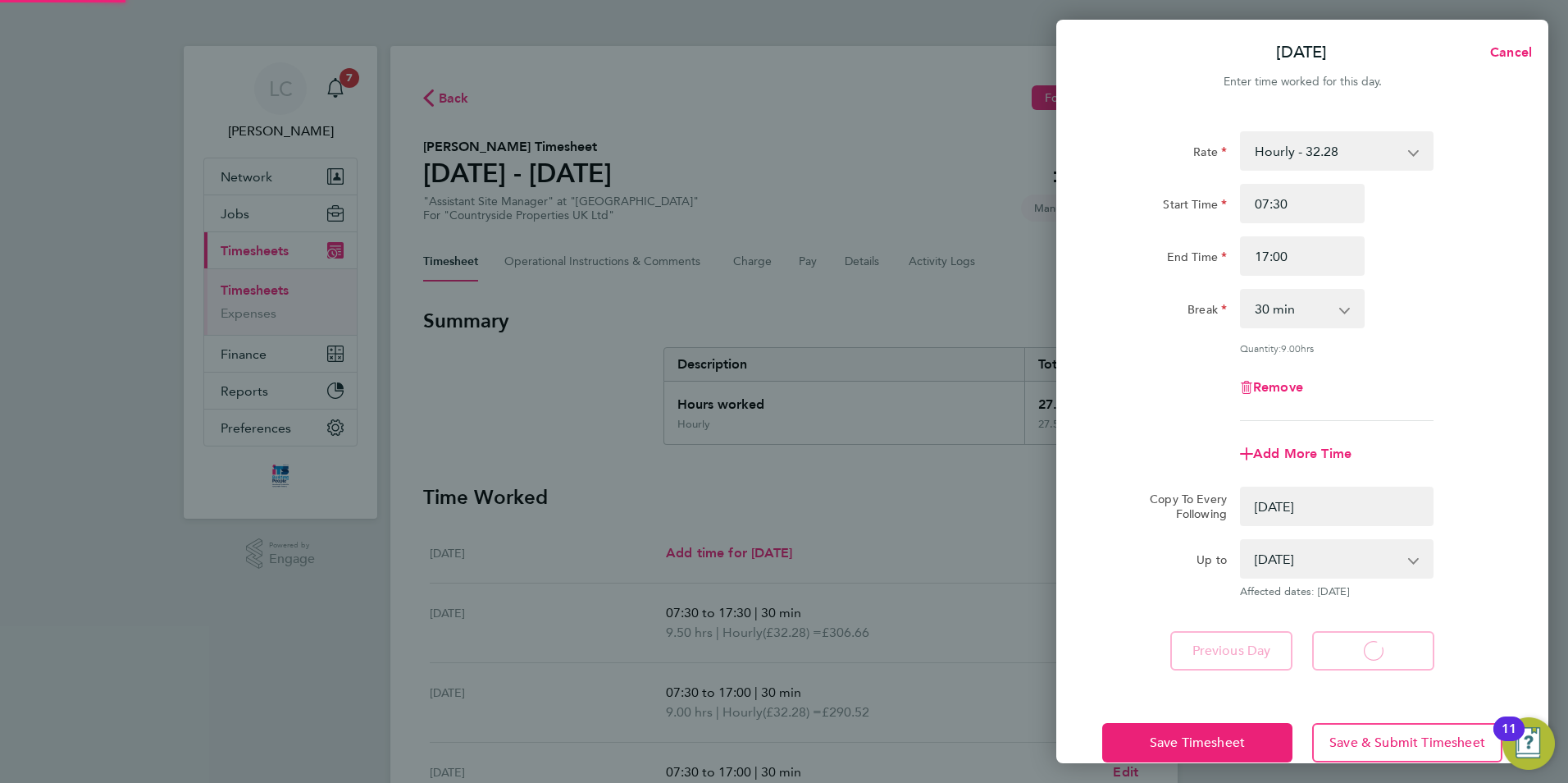
select select "0: null"
select select "30"
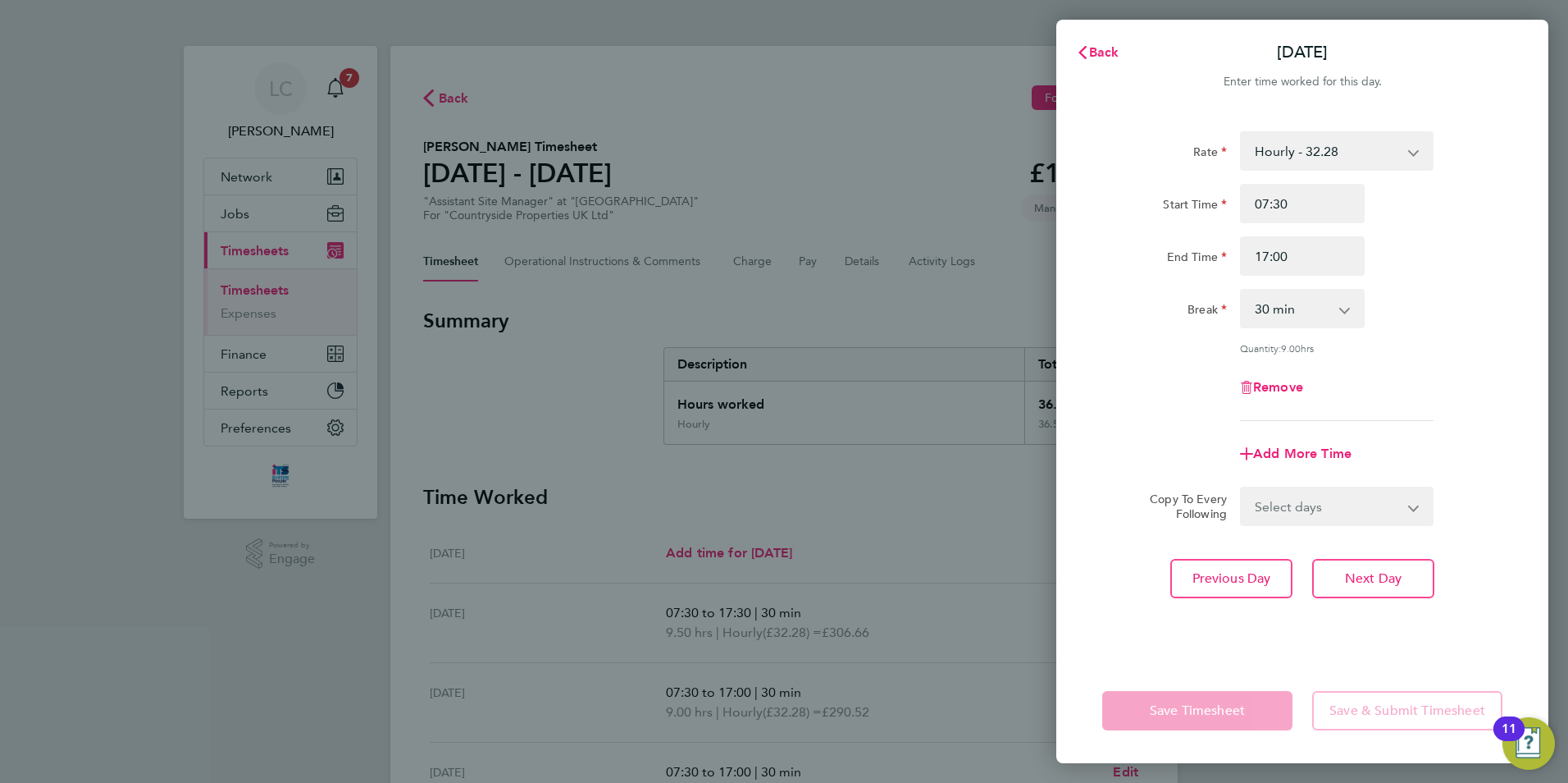
click at [1253, 669] on div "Save Timesheet Save & Submit Timesheet" at bounding box center [1302, 711] width 492 height 105
click at [1339, 515] on select "Select days Day Weekend (Sat-Sun) [DATE] [DATE]" at bounding box center [1328, 506] width 172 height 36
click at [1402, 408] on div "Rate Hourly - 32.28 Start Time 07:30 End Time 17:00 Break 0 min 15 min 30 min 4…" at bounding box center [1302, 276] width 401 height 290
click at [1340, 564] on button "Next Day" at bounding box center [1373, 579] width 123 height 40
select select "30"
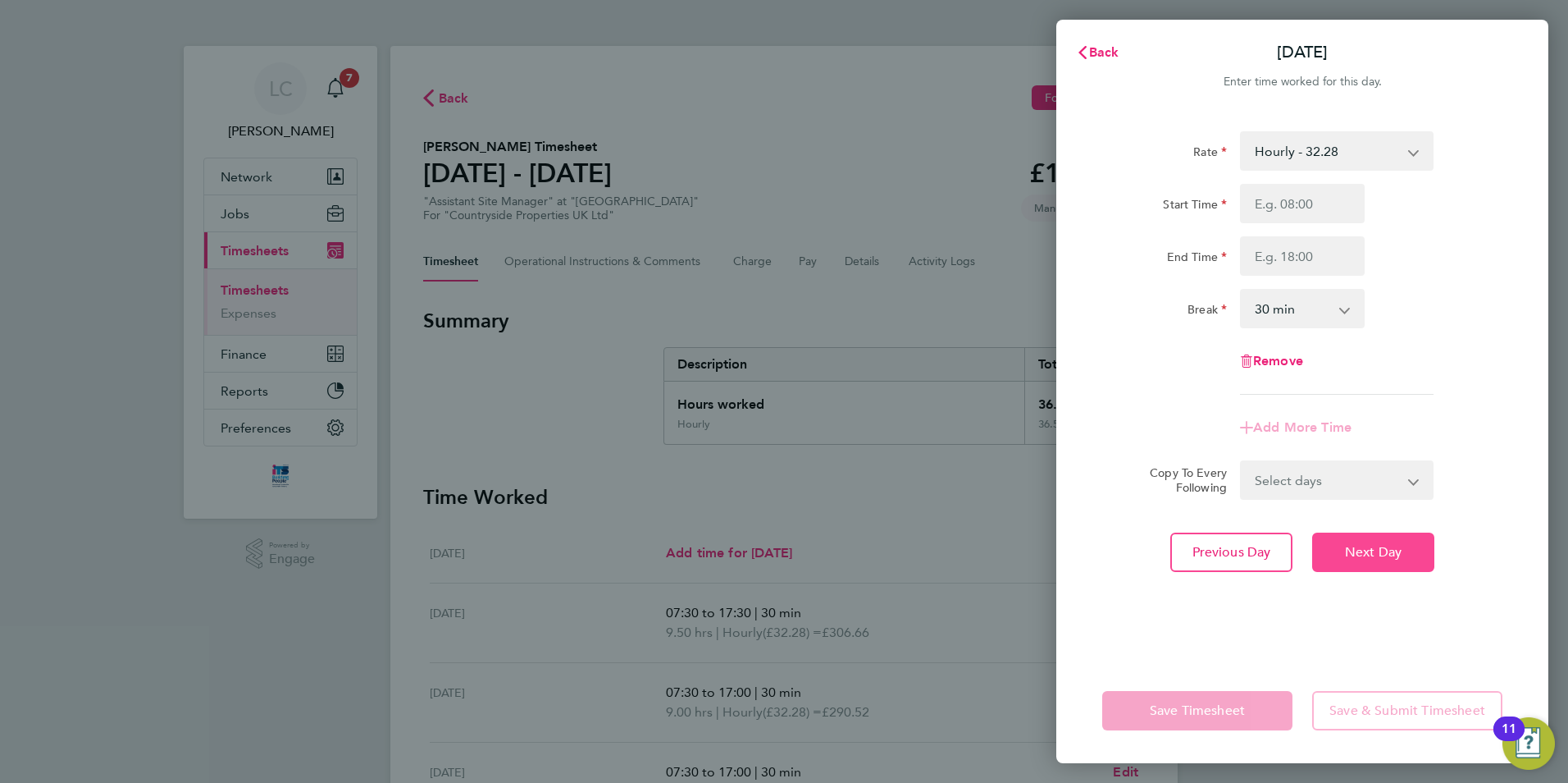
click at [1325, 560] on button "Next Day" at bounding box center [1373, 552] width 123 height 40
select select "30"
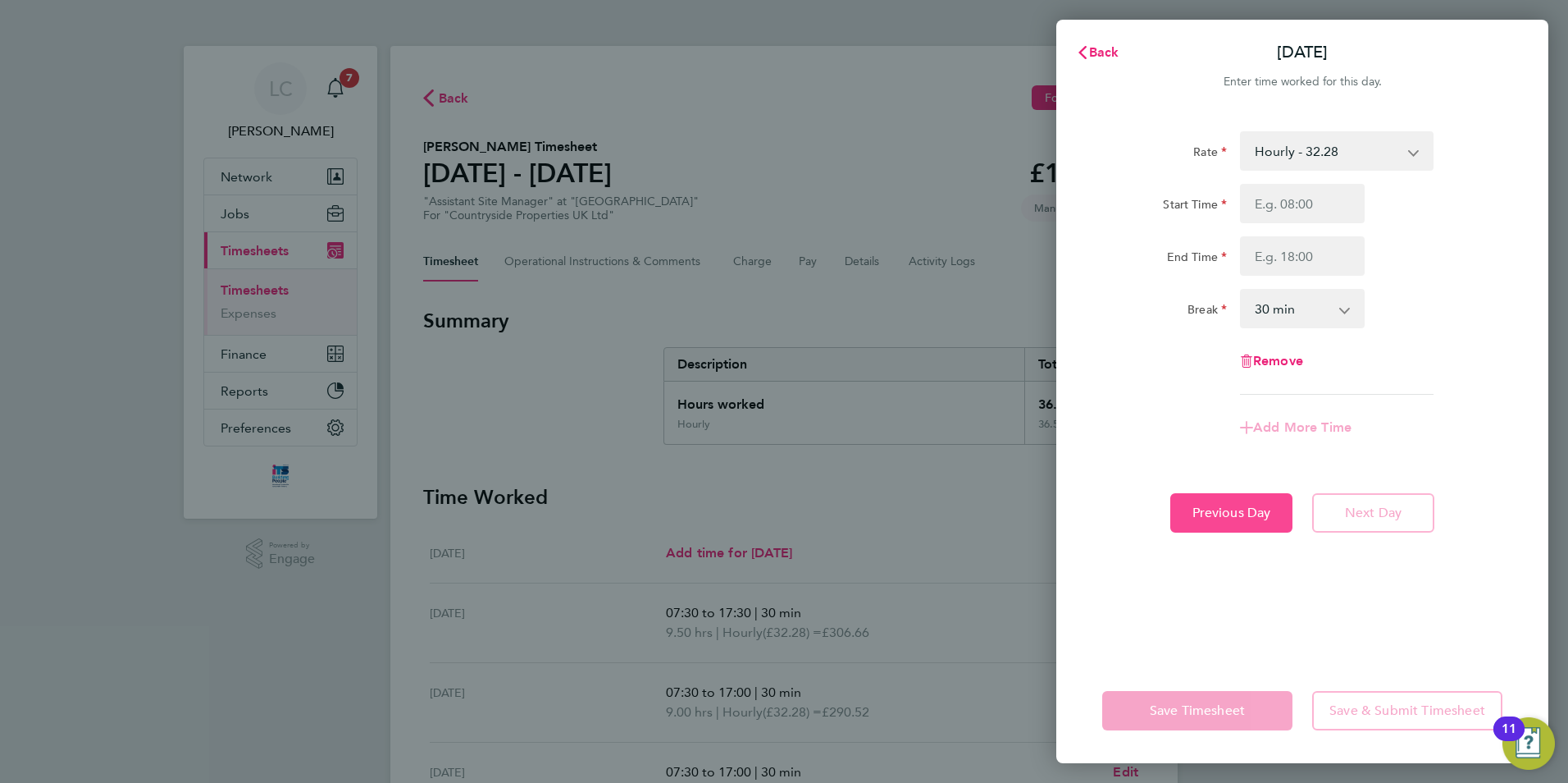
click at [1240, 527] on button "Previous Day" at bounding box center [1232, 513] width 123 height 40
select select "30"
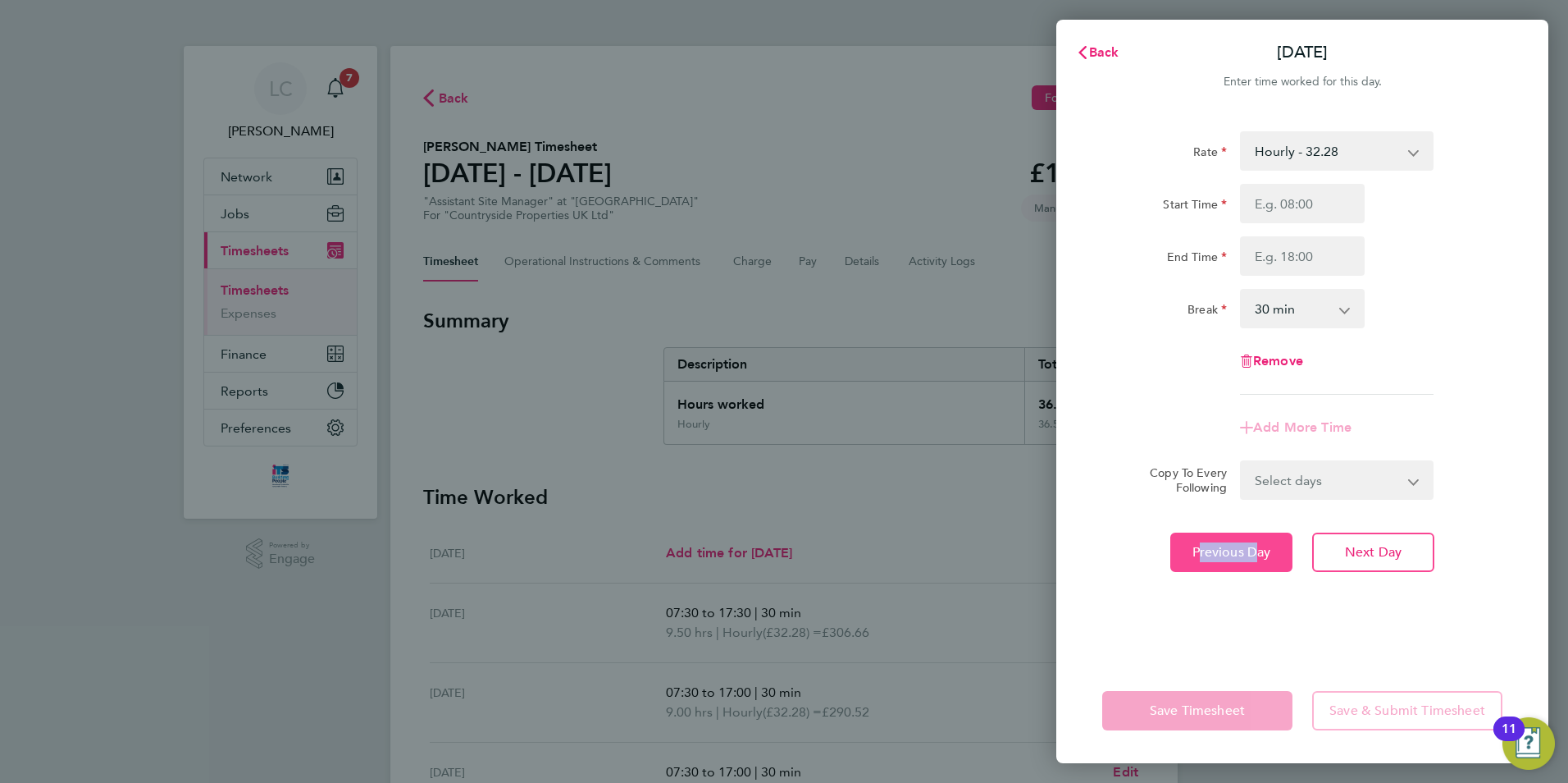
click at [1240, 527] on div "Rate Hourly - 32.28 Start Time End Time Break 0 min 15 min 30 min 45 min 60 min…" at bounding box center [1302, 385] width 492 height 546
drag, startPoint x: 1240, startPoint y: 527, endPoint x: 1248, endPoint y: 554, distance: 28.2
click at [1248, 554] on span "Previous Day" at bounding box center [1232, 552] width 79 height 17
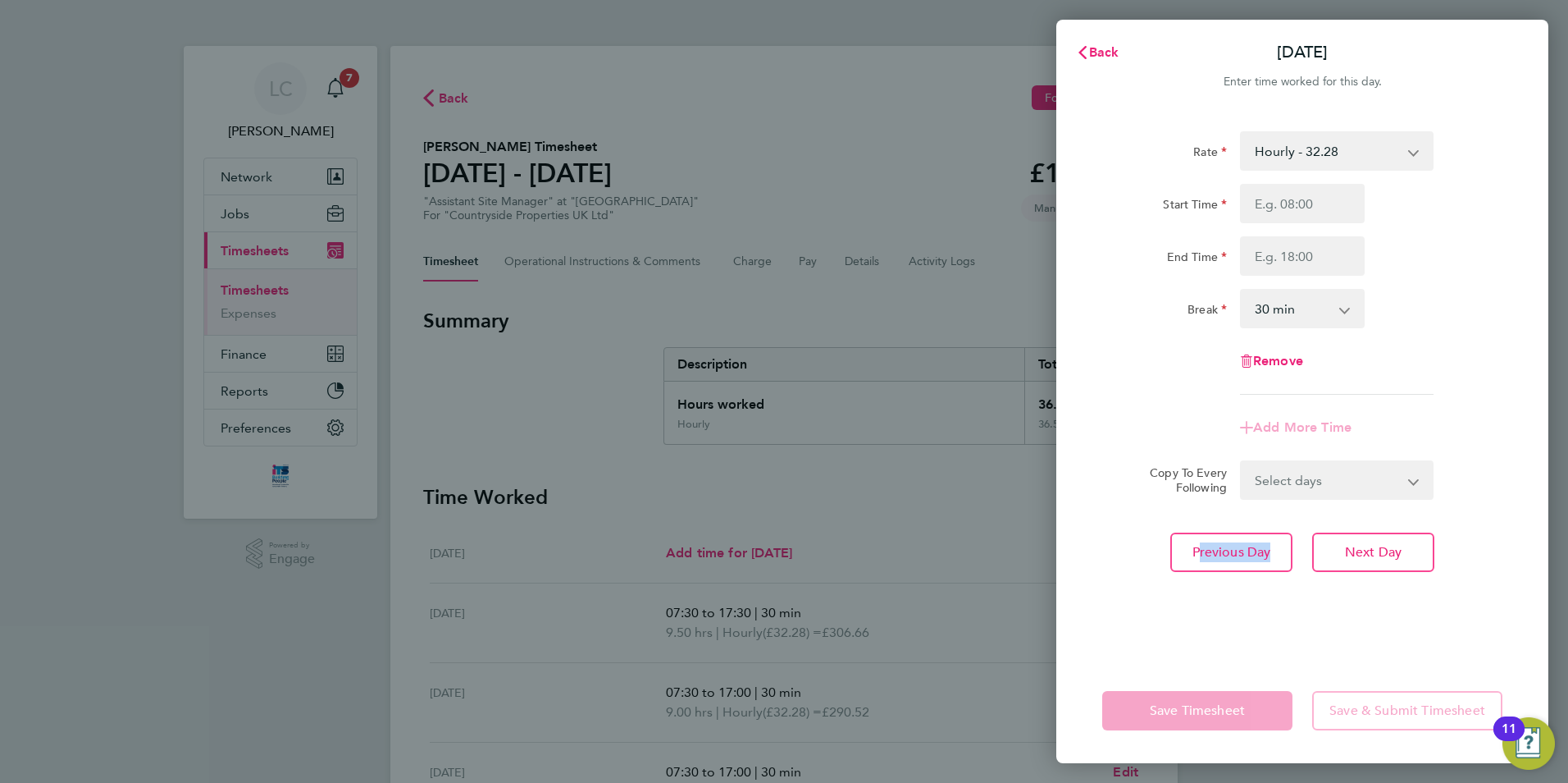
select select "30"
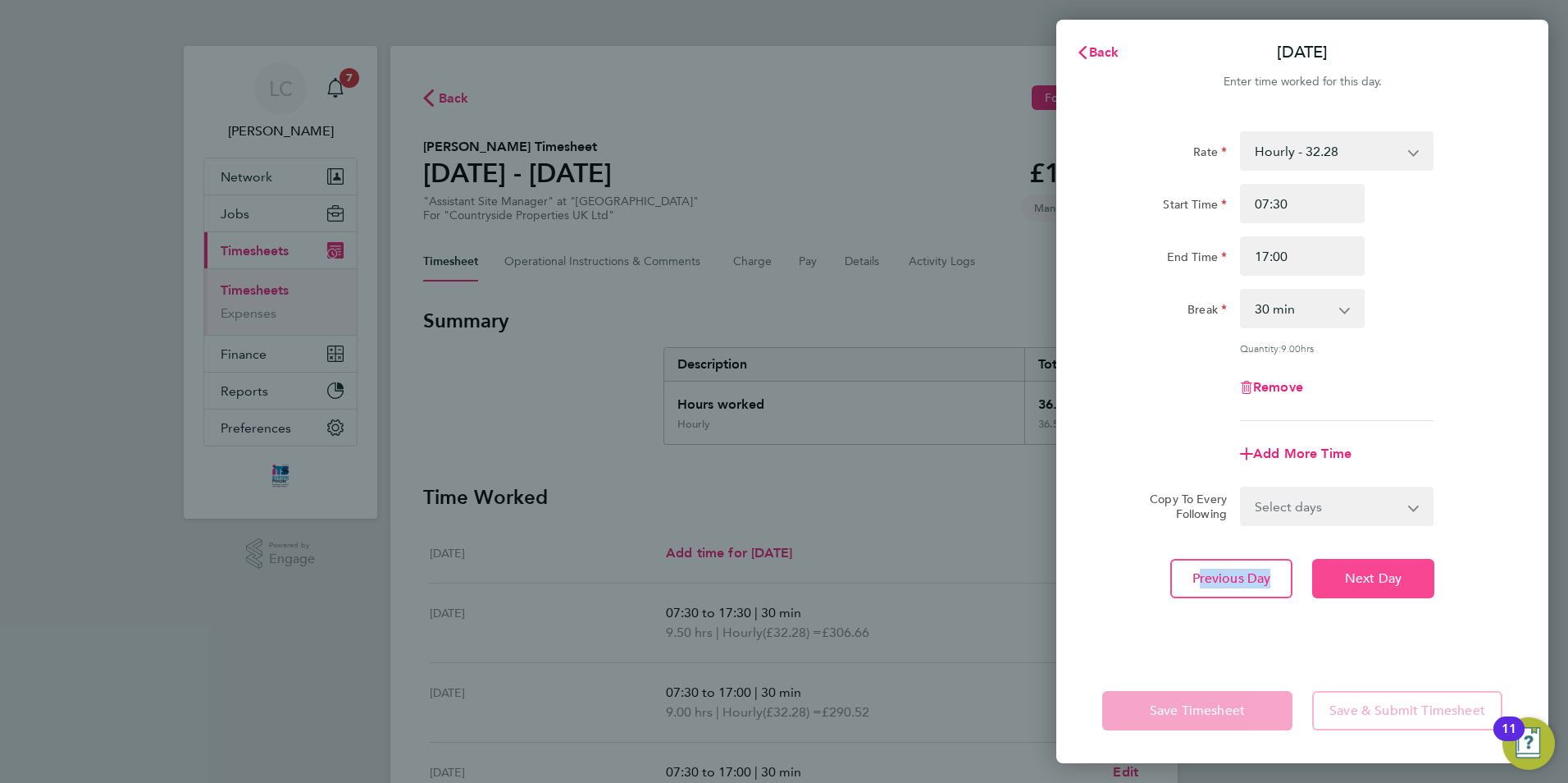
click at [1354, 567] on button "Next Day" at bounding box center [1373, 579] width 123 height 40
select select "30"
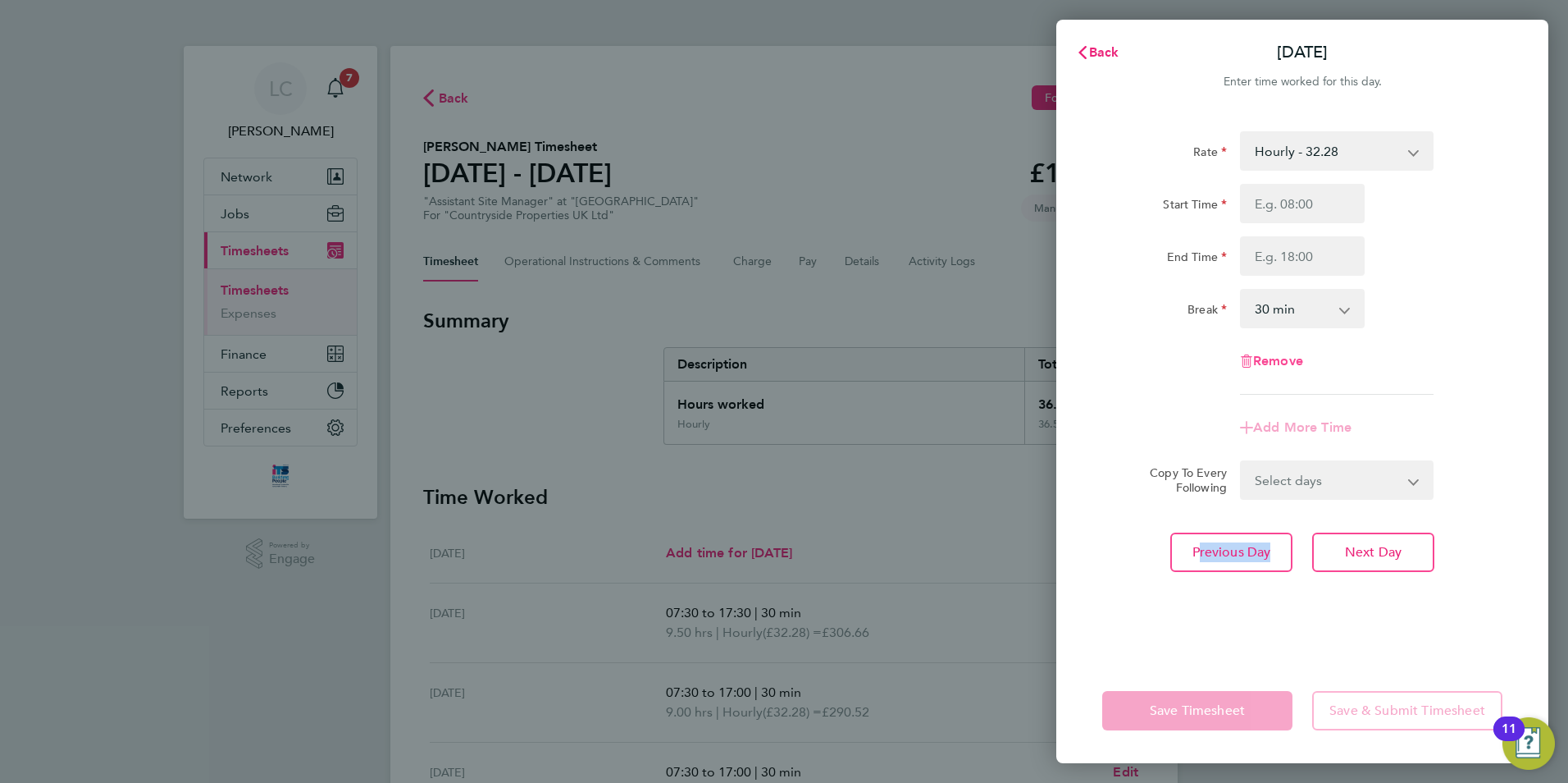
click at [1291, 366] on span "Remove" at bounding box center [1278, 360] width 50 height 16
select select "null"
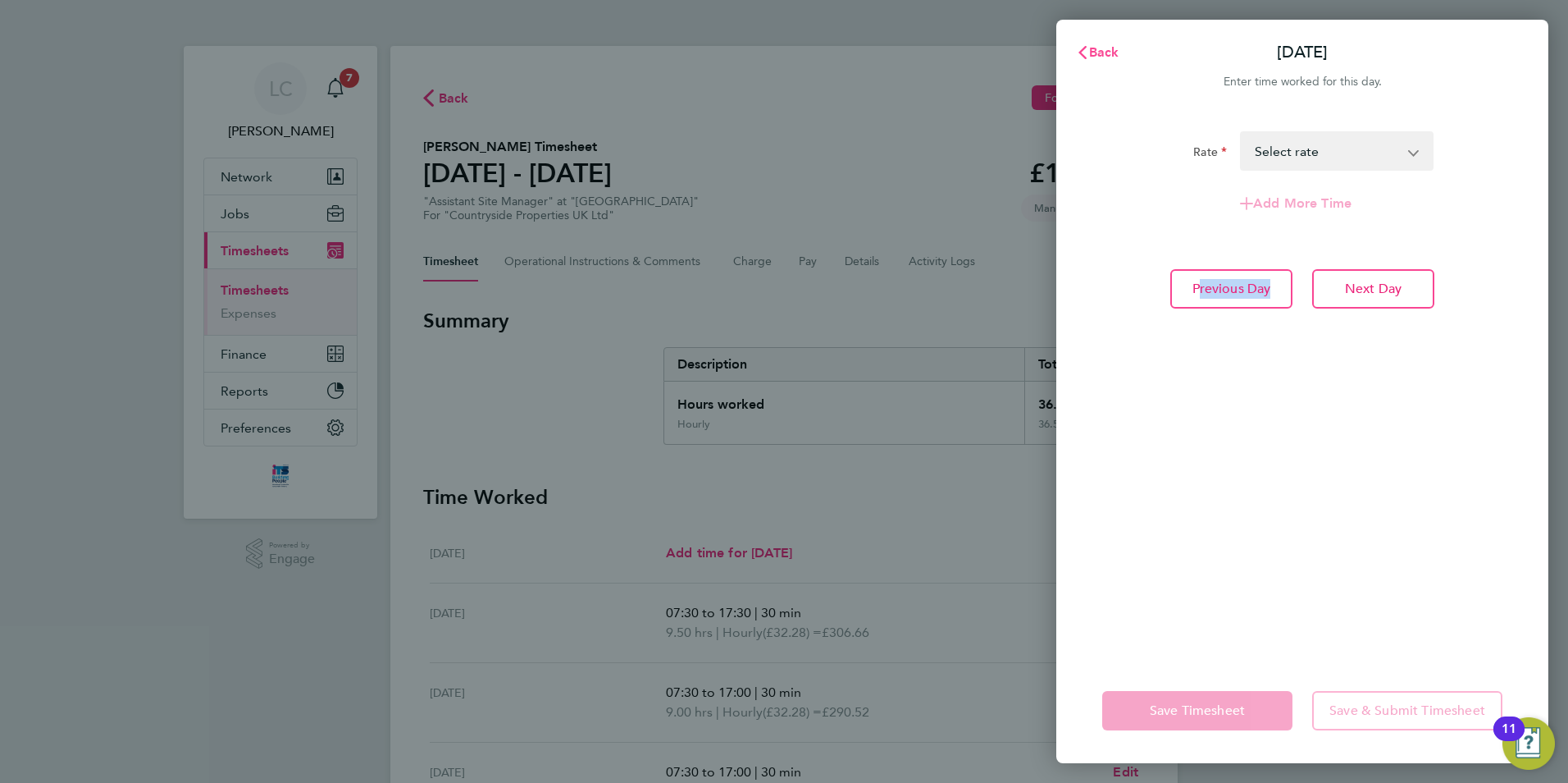
click at [1074, 57] on button "Back" at bounding box center [1097, 51] width 76 height 33
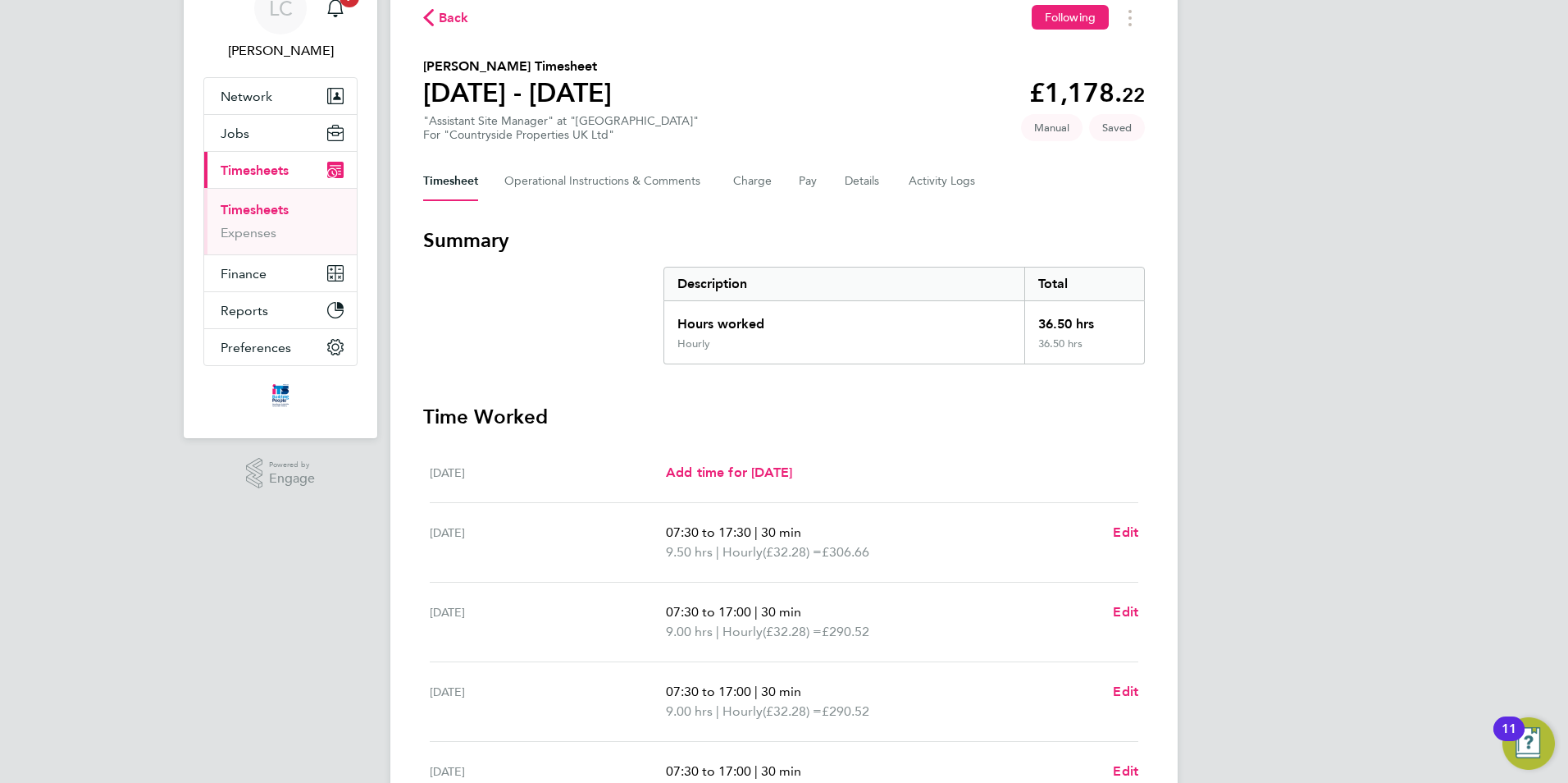
scroll to position [329, 0]
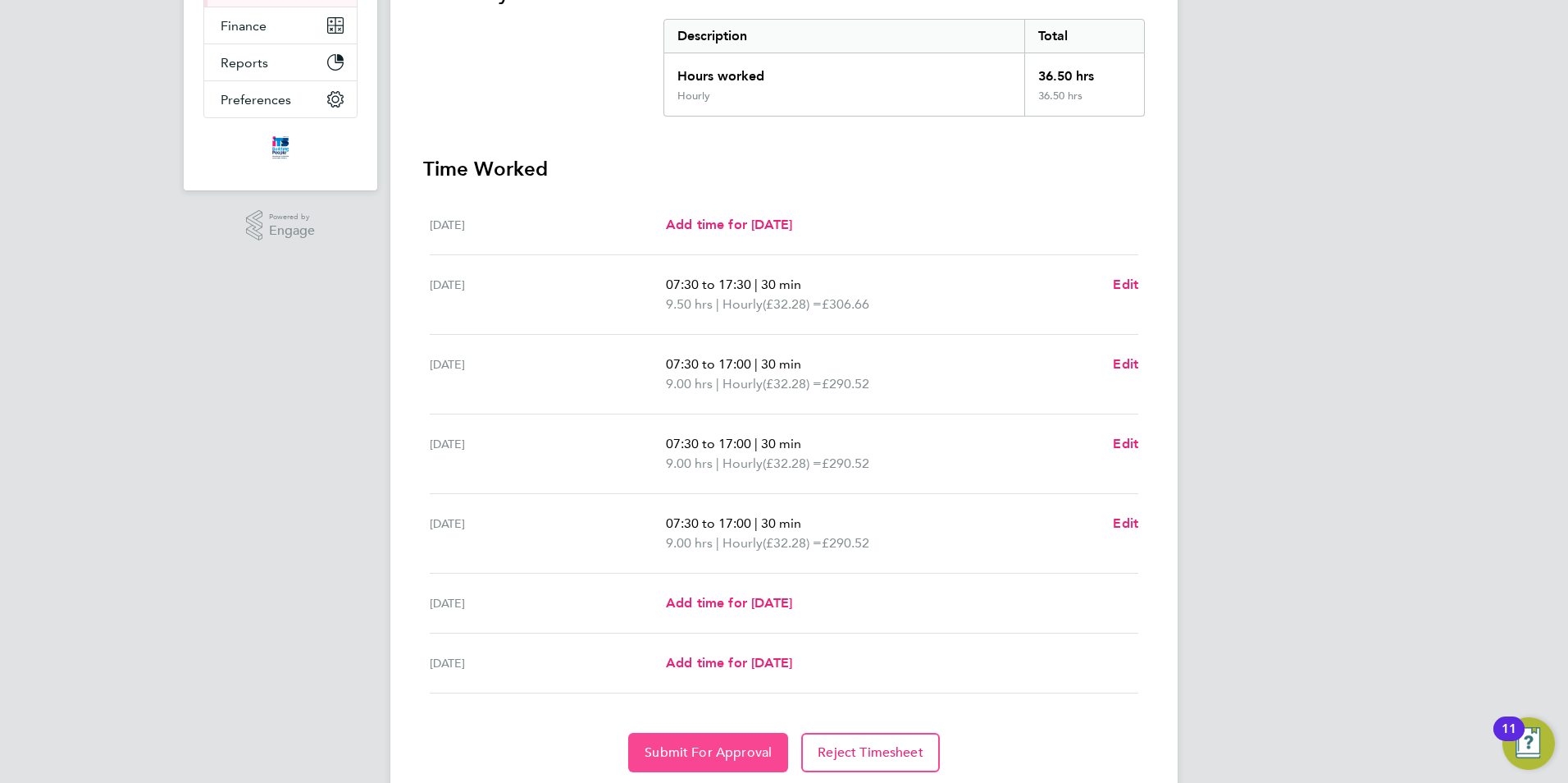
click at [711, 744] on span "Submit For Approval" at bounding box center [708, 752] width 127 height 17
